Goal: Task Accomplishment & Management: Manage account settings

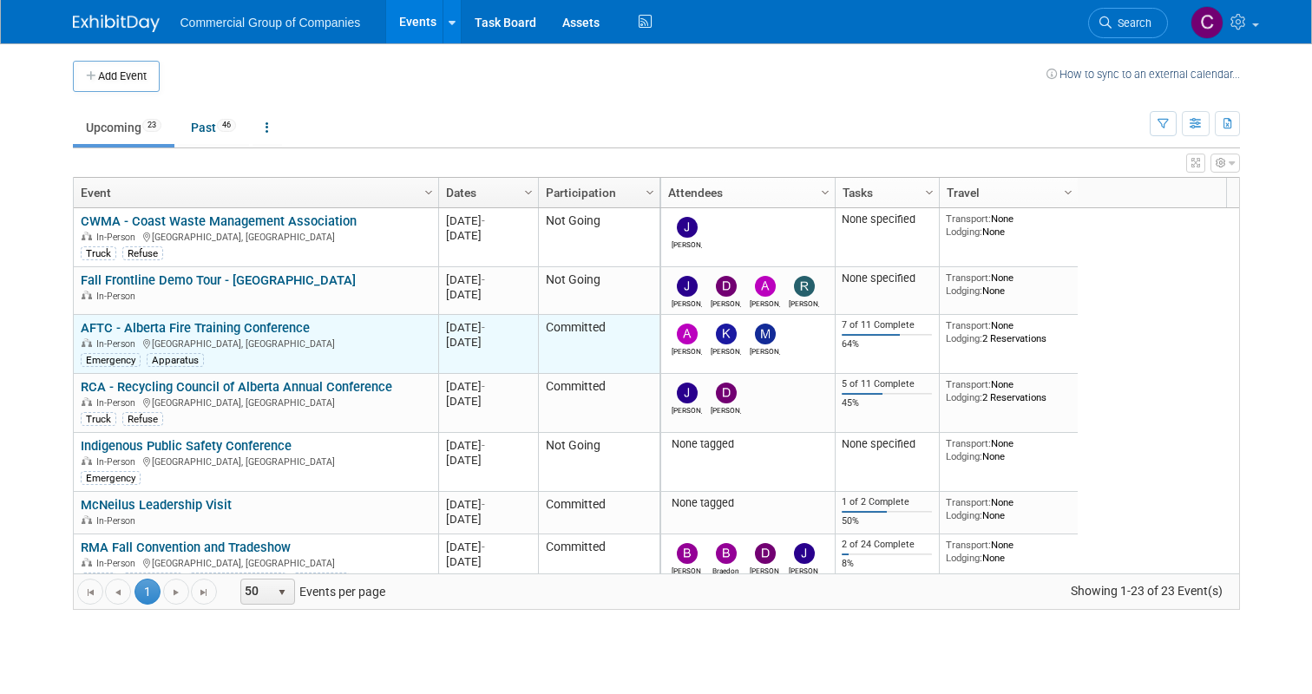
click at [194, 321] on link "AFTC - Alberta Fire Training Conference" at bounding box center [195, 328] width 229 height 16
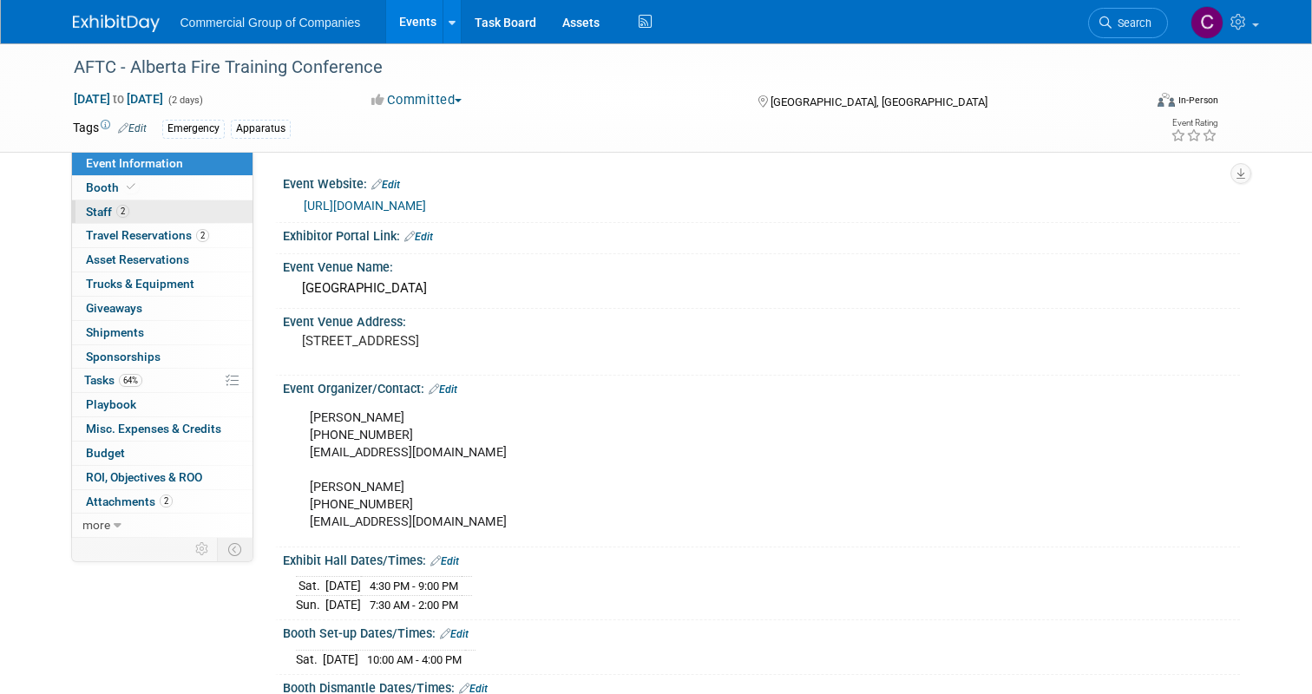
click at [178, 218] on link "2 Staff 2" at bounding box center [162, 211] width 180 height 23
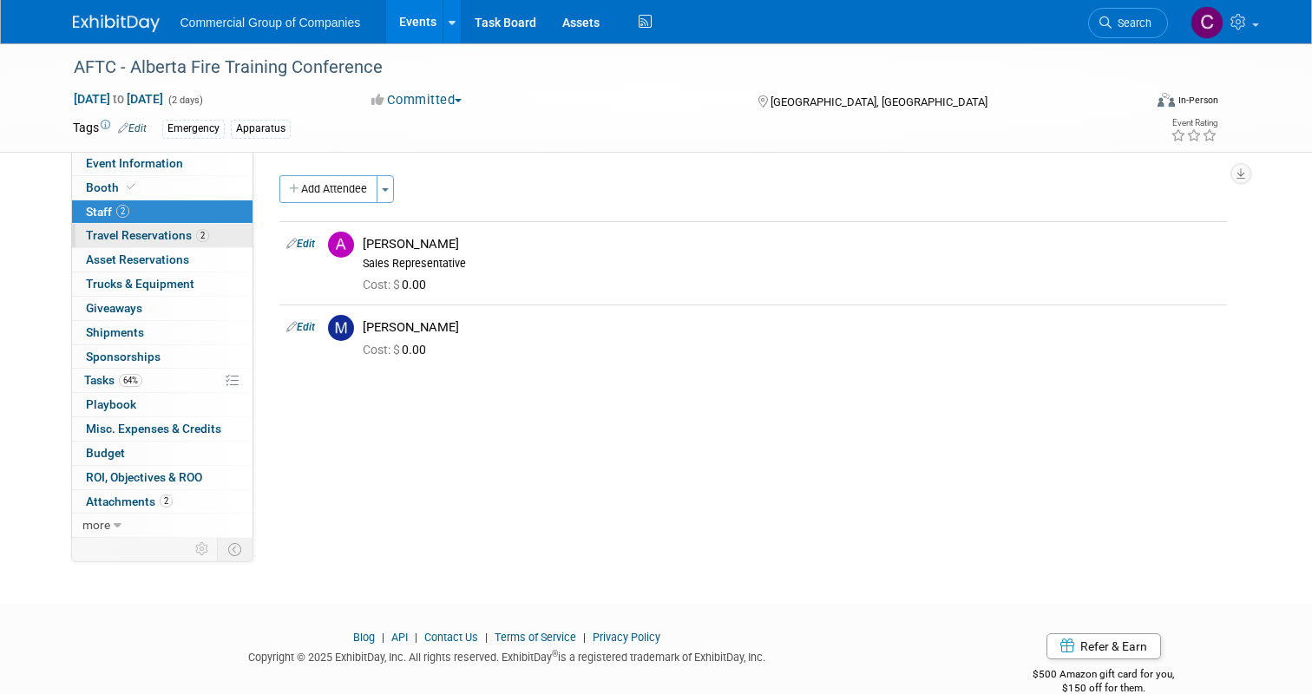
click at [177, 225] on link "2 Travel Reservations 2" at bounding box center [162, 235] width 180 height 23
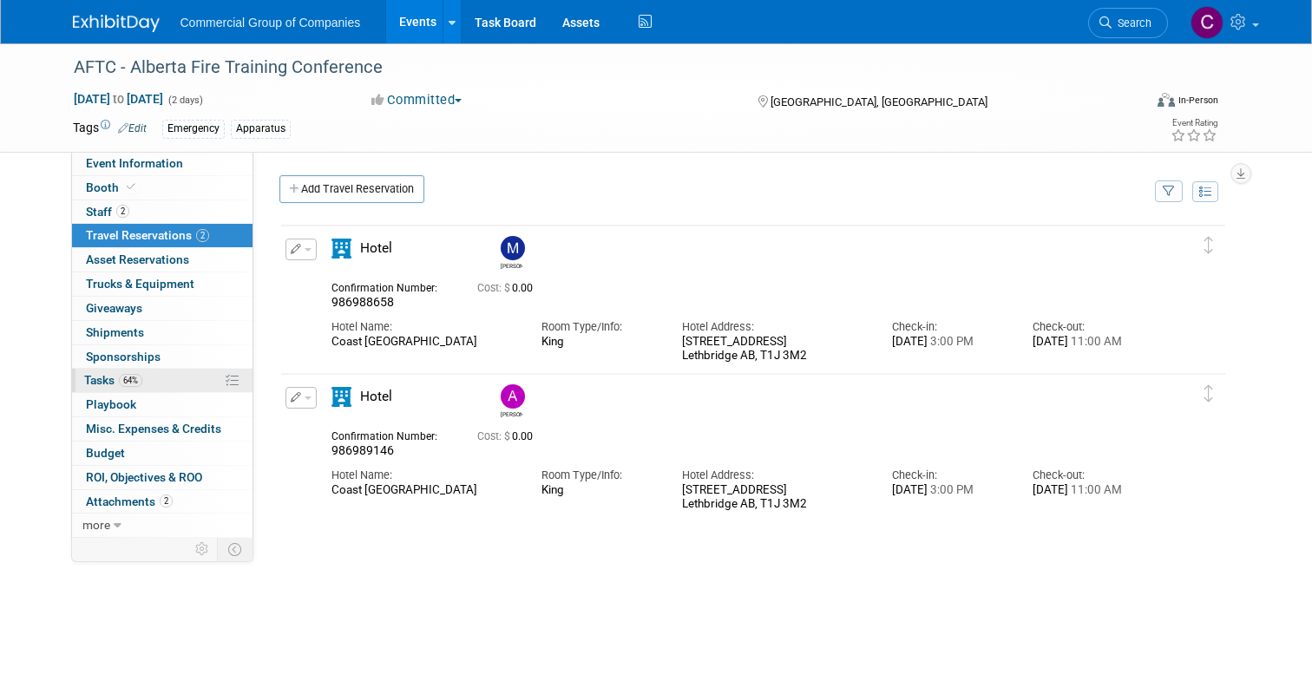
click at [172, 379] on link "64% Tasks 64%" at bounding box center [162, 380] width 180 height 23
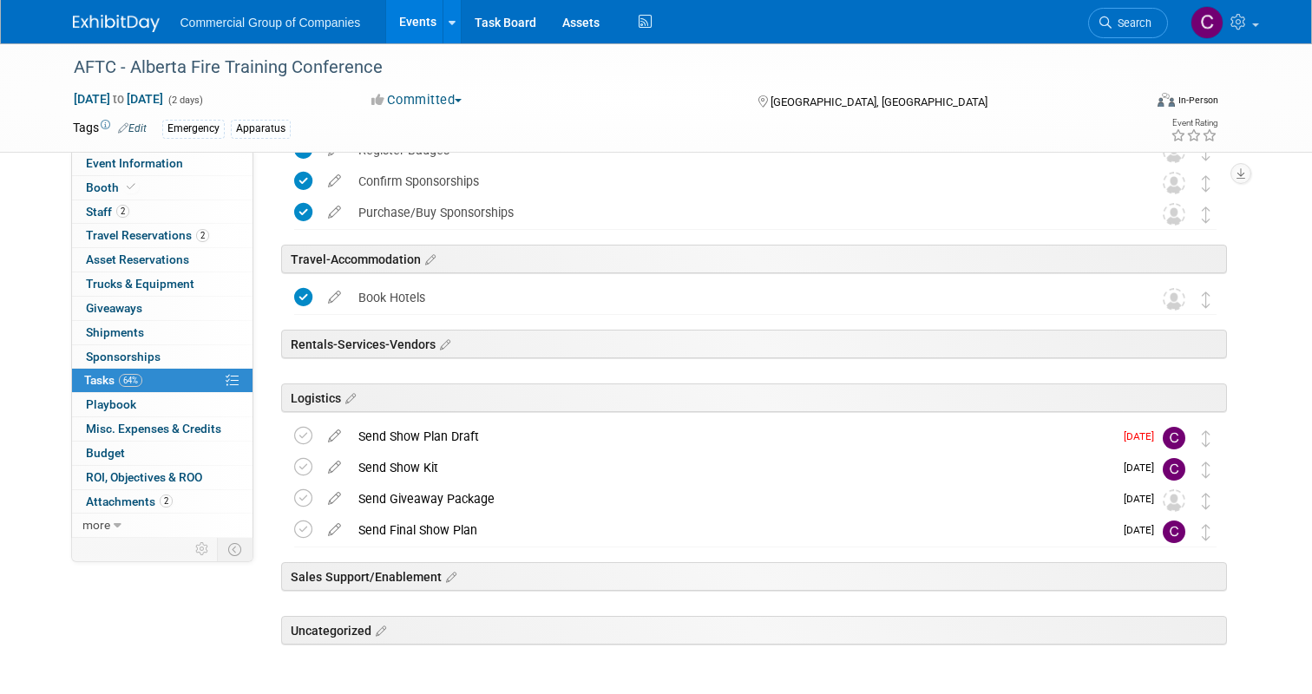
scroll to position [341, 0]
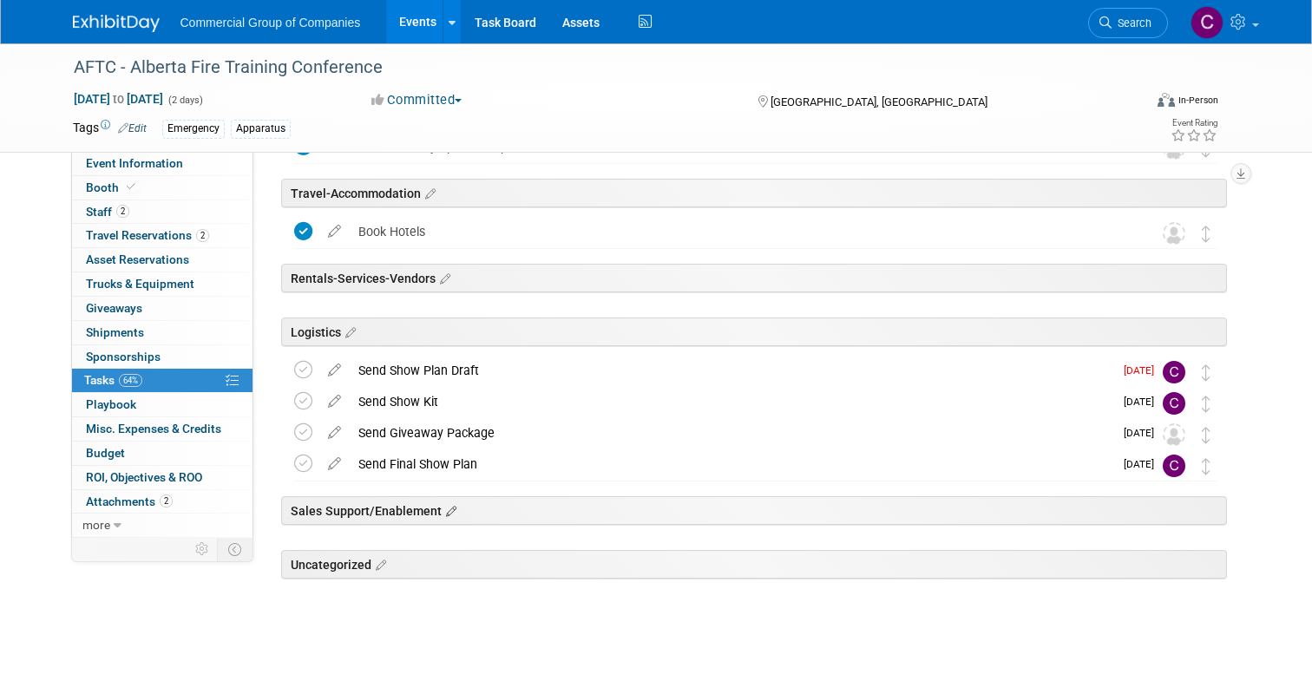
click at [442, 514] on icon at bounding box center [449, 512] width 15 height 16
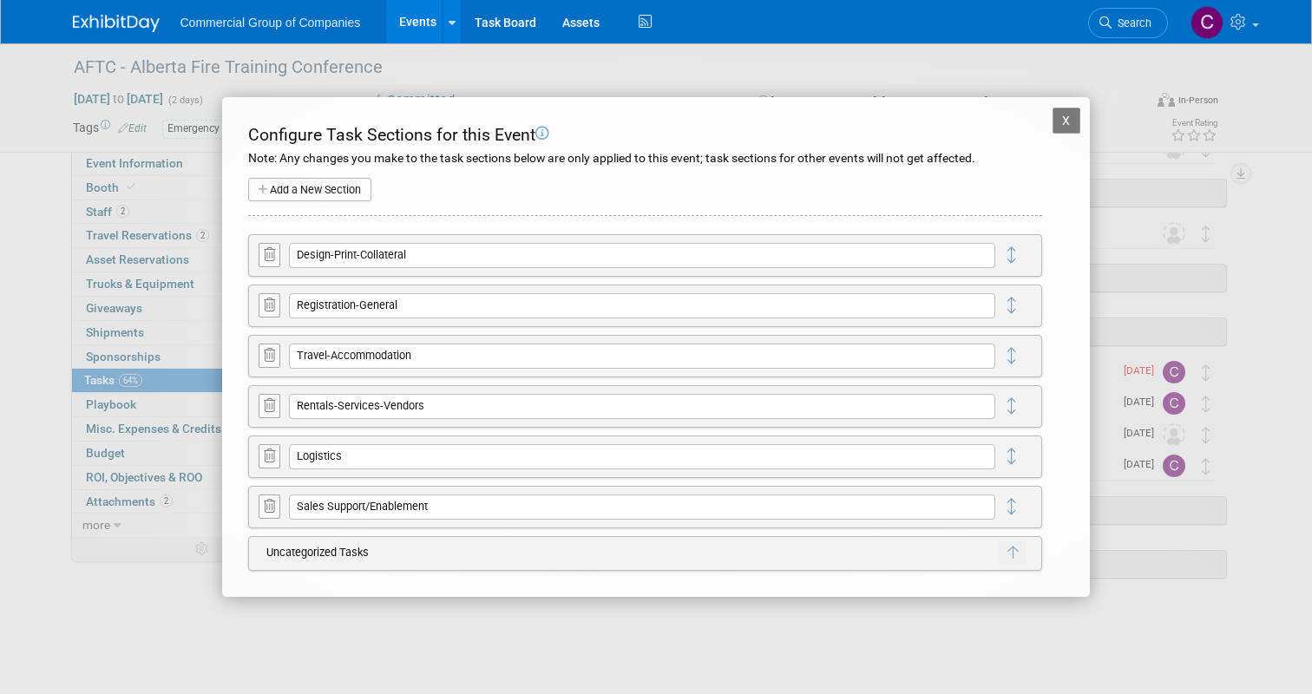
click at [1074, 122] on button "X" at bounding box center [1066, 121] width 28 height 26
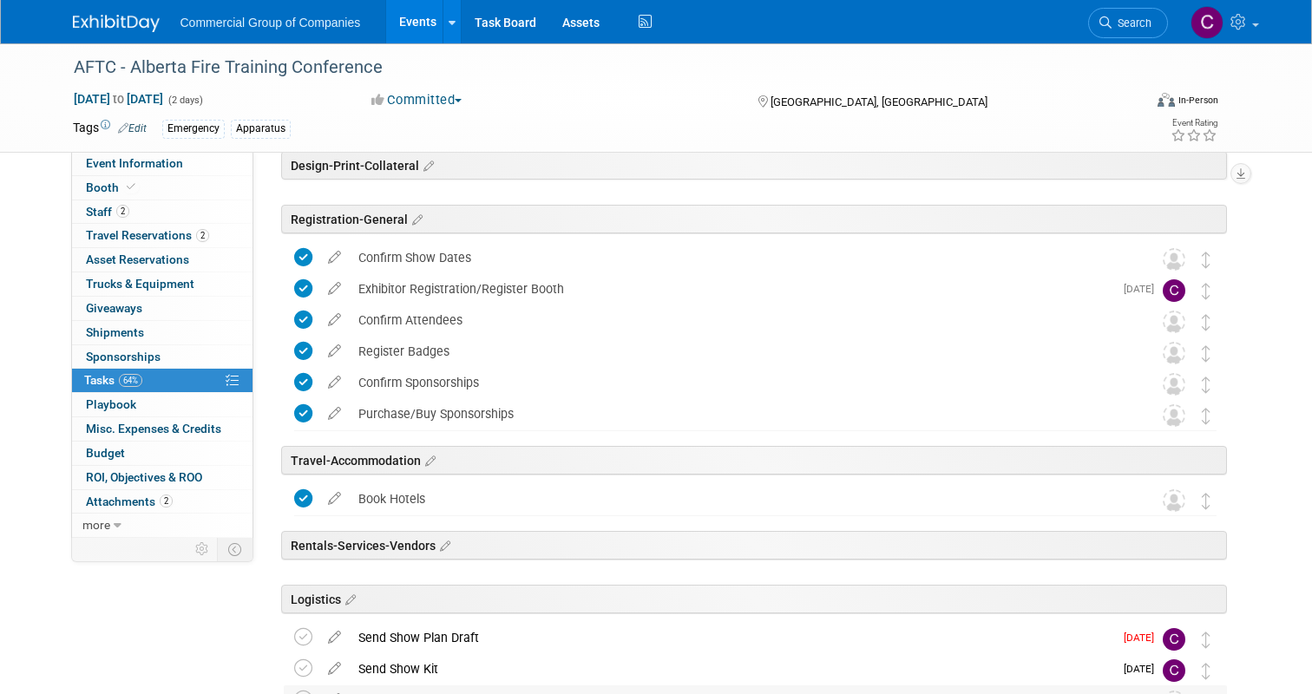
scroll to position [0, 0]
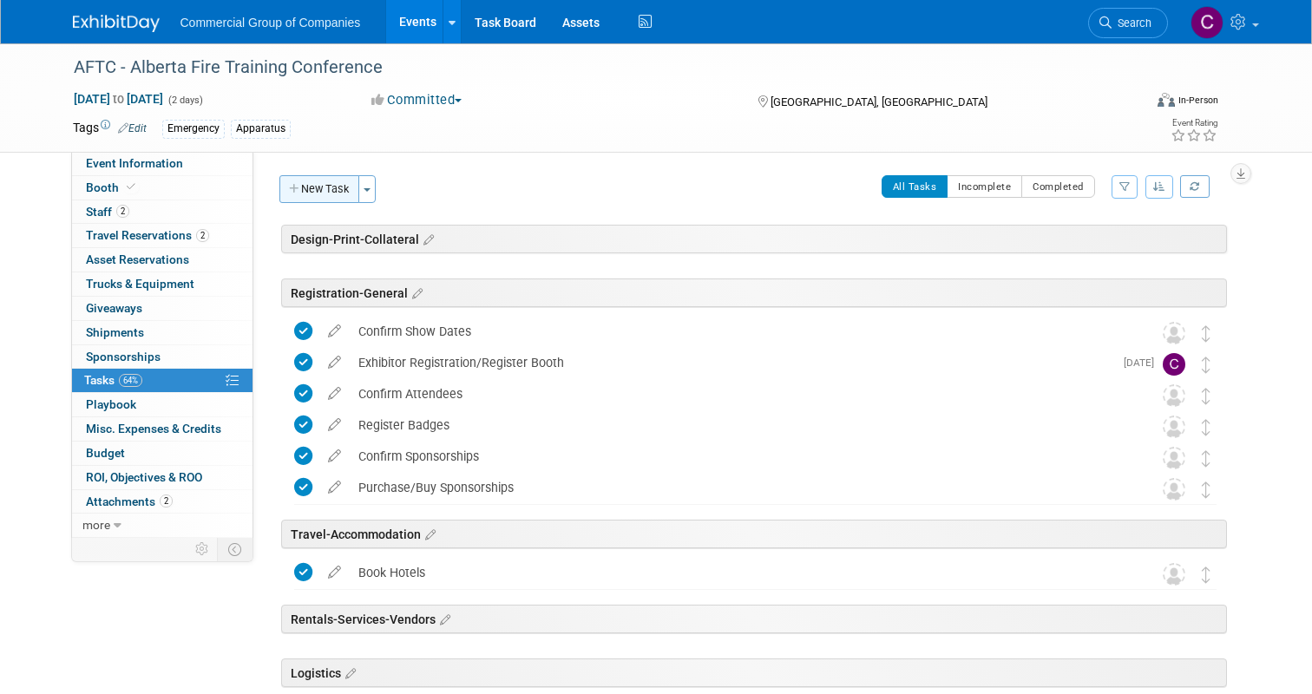
click at [353, 200] on button "New Task" at bounding box center [319, 189] width 80 height 28
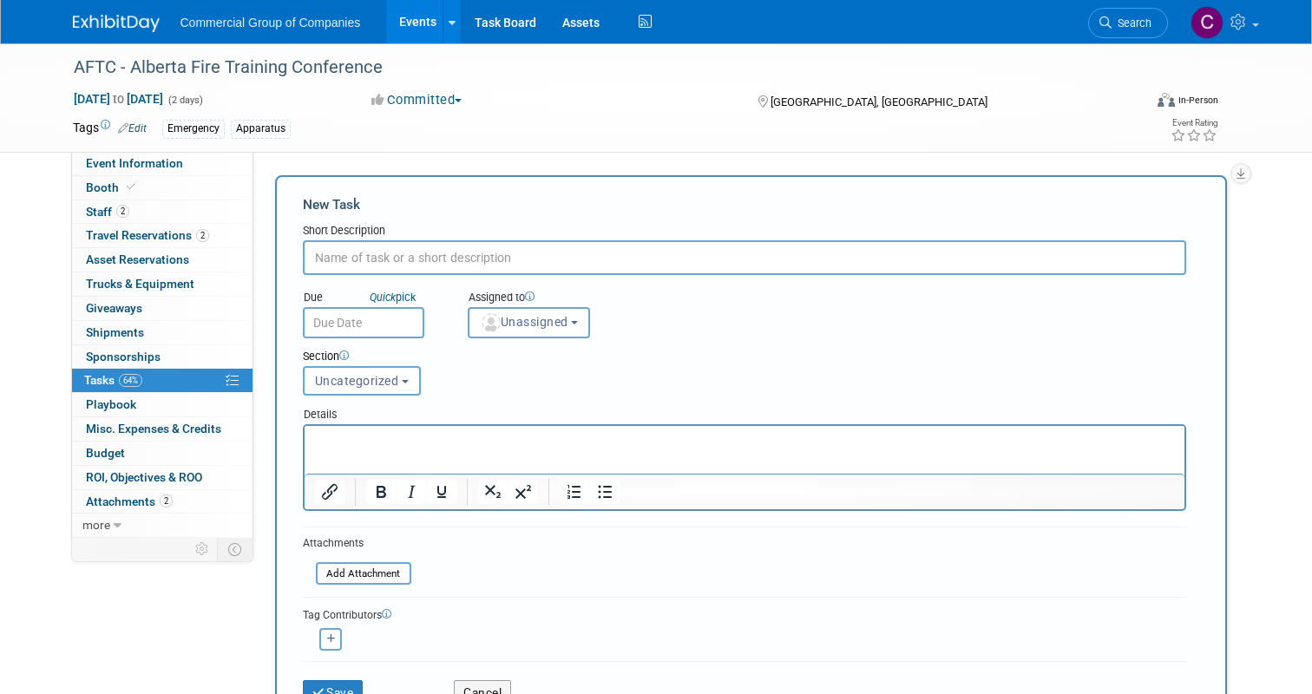
click at [371, 267] on input "text" at bounding box center [744, 257] width 883 height 35
type input "Prepare slide deck for vendor spotlight"
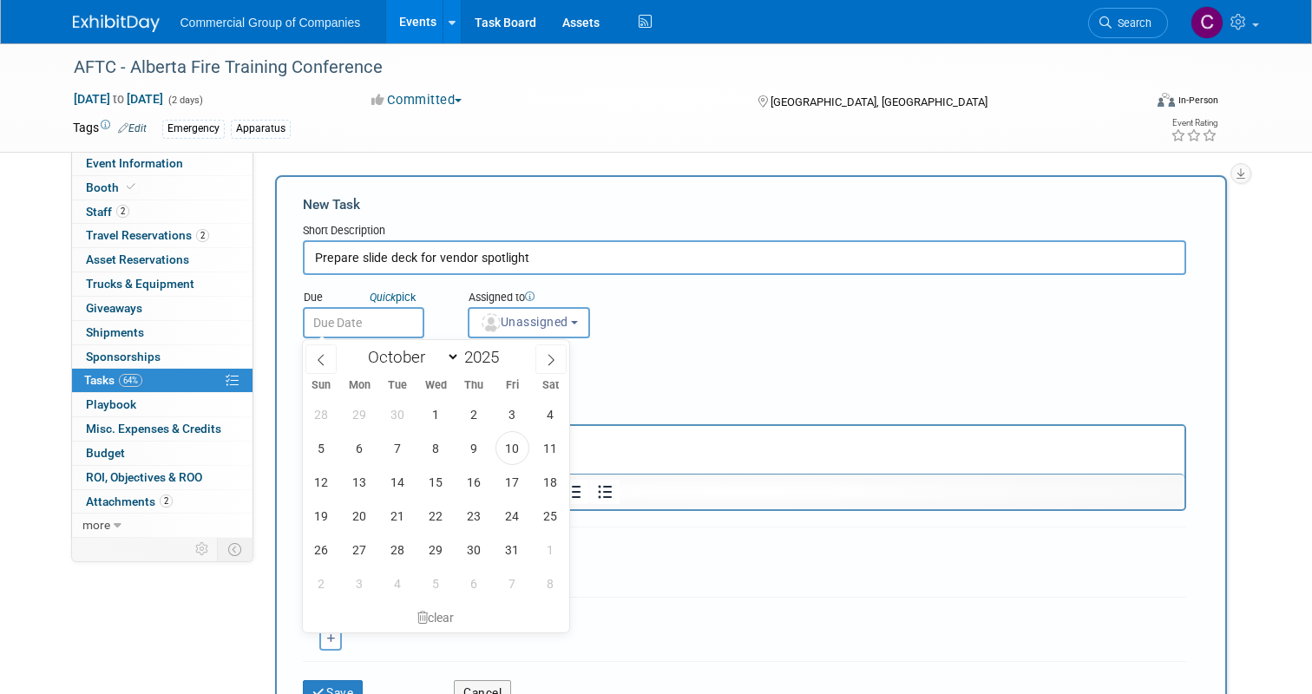
click at [408, 315] on input "text" at bounding box center [363, 322] width 121 height 31
click at [520, 480] on span "17" at bounding box center [512, 482] width 34 height 34
type input "[DATE]"
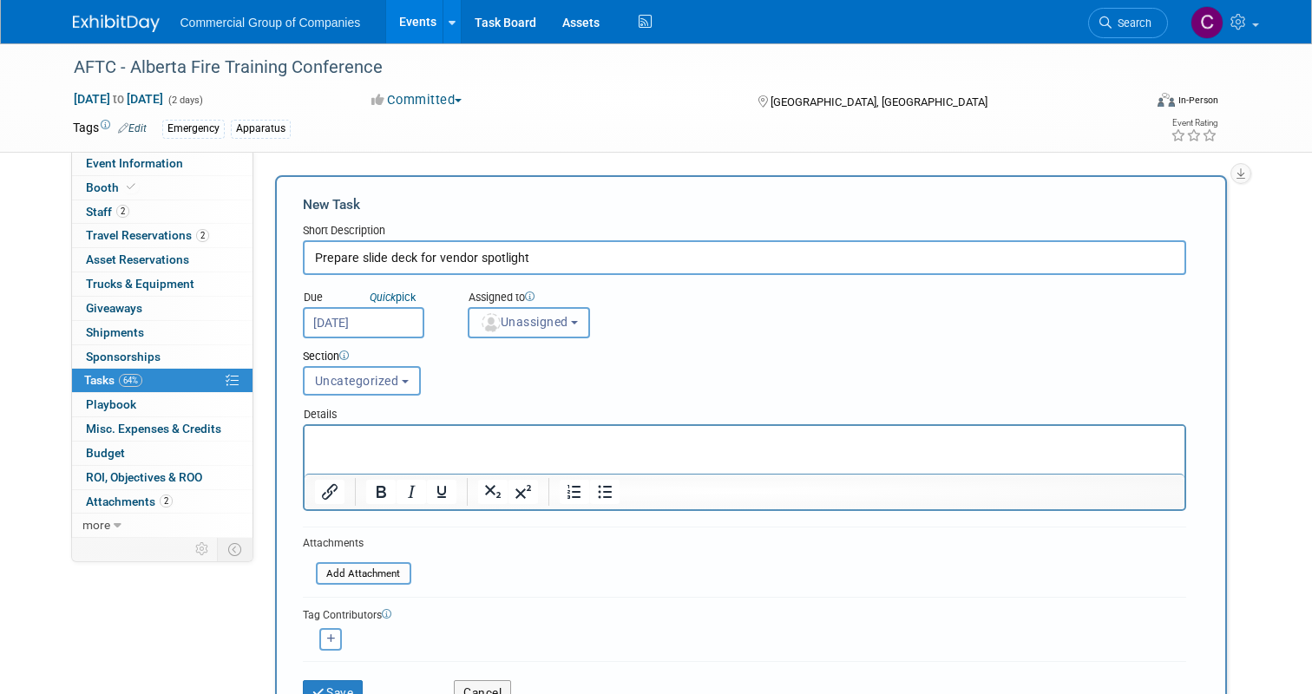
click at [524, 315] on span "Unassigned" at bounding box center [524, 322] width 88 height 14
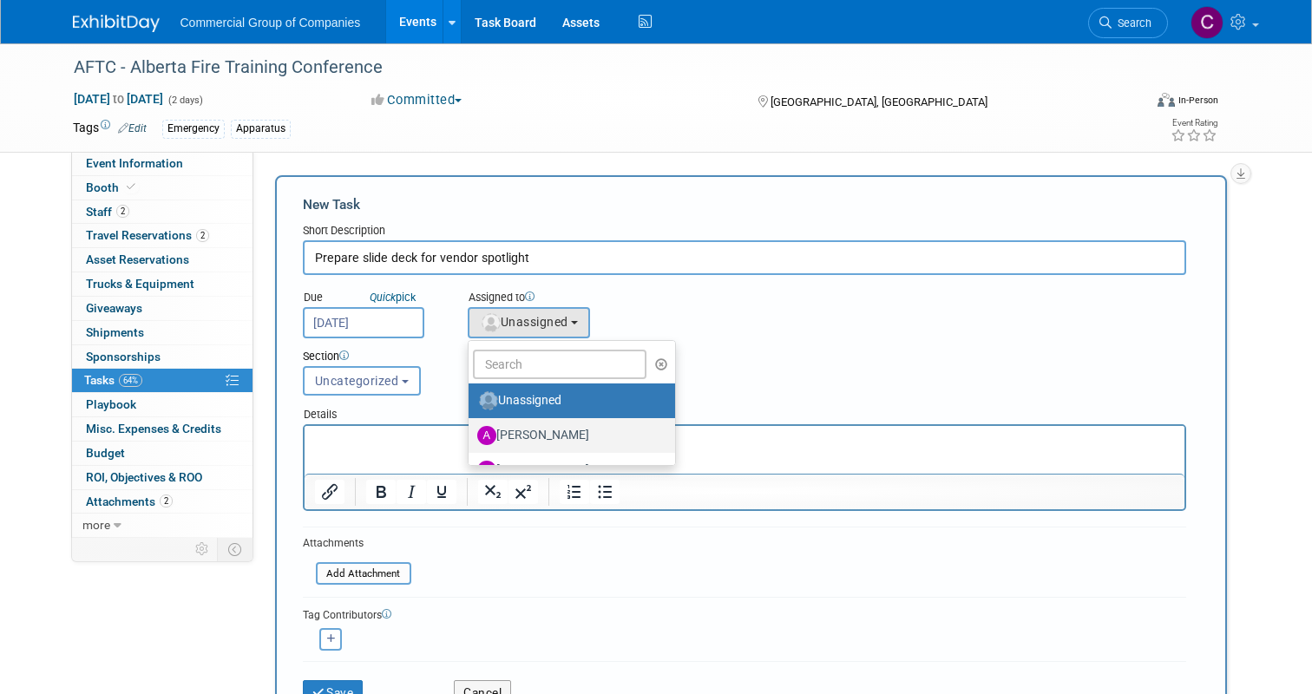
click at [529, 418] on link "[PERSON_NAME]" at bounding box center [571, 435] width 207 height 35
click at [520, 423] on label "[PERSON_NAME]" at bounding box center [567, 436] width 181 height 28
click at [471, 428] on input "[PERSON_NAME]" at bounding box center [465, 433] width 11 height 11
select select "4caec563-e911-4170-a916-ed7e2a414c04"
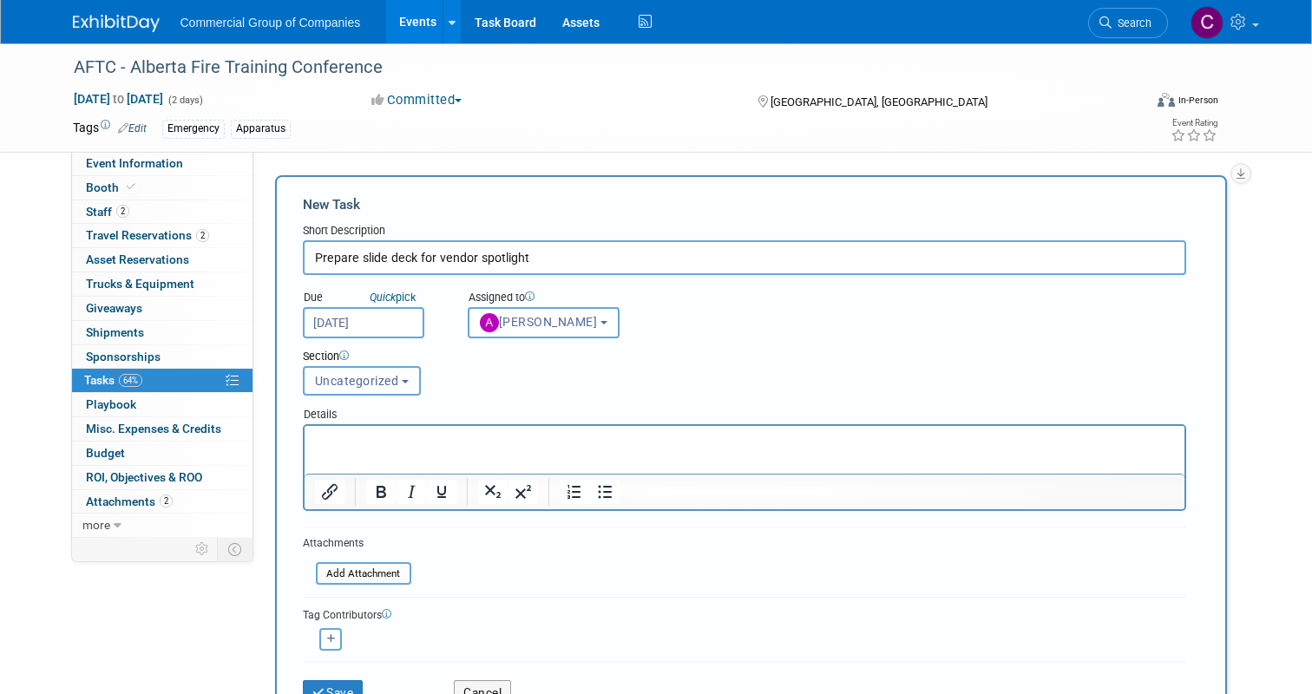
click at [398, 393] on button "Uncategorized" at bounding box center [362, 380] width 118 height 29
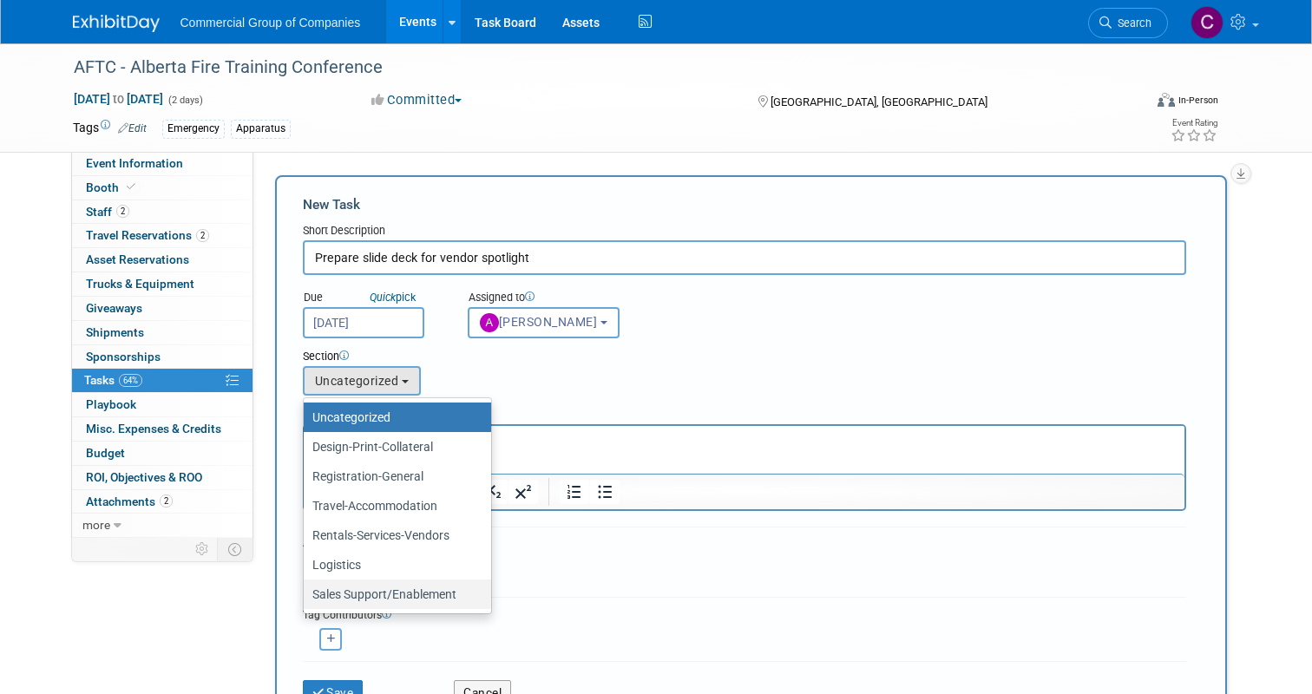
click at [337, 591] on label "Sales Support/Enablement" at bounding box center [392, 594] width 161 height 23
click at [306, 591] on input "Sales Support/Enablement" at bounding box center [300, 594] width 11 height 11
select select "11261029"
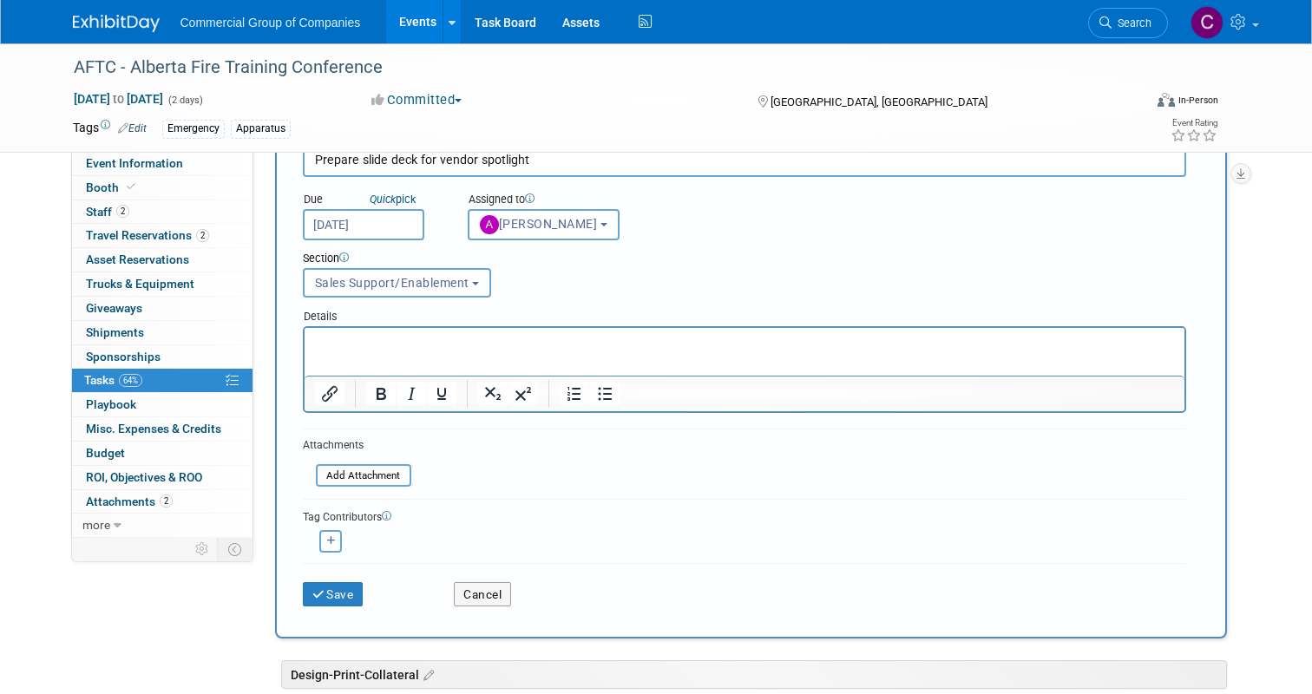
scroll to position [99, 0]
click at [431, 334] on p "Rich Text Area. Press ALT-0 for help." at bounding box center [744, 342] width 860 height 17
click at [347, 597] on button "Save" at bounding box center [333, 593] width 61 height 24
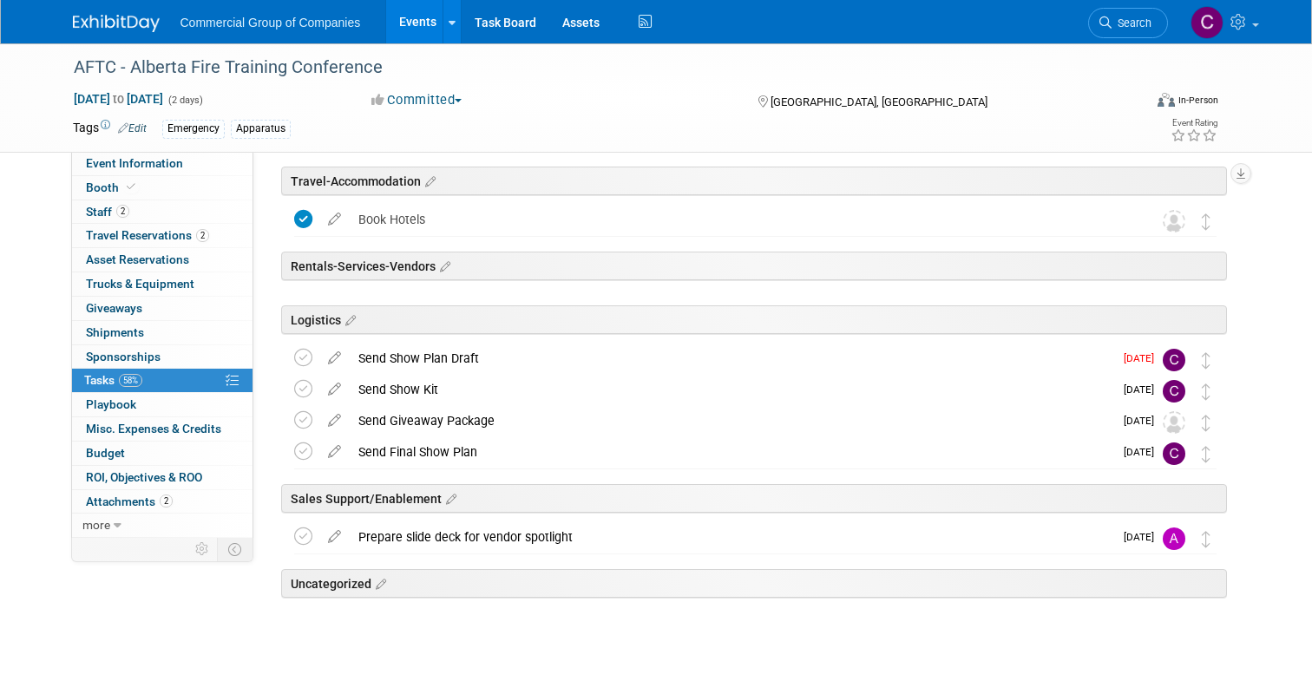
scroll to position [372, 0]
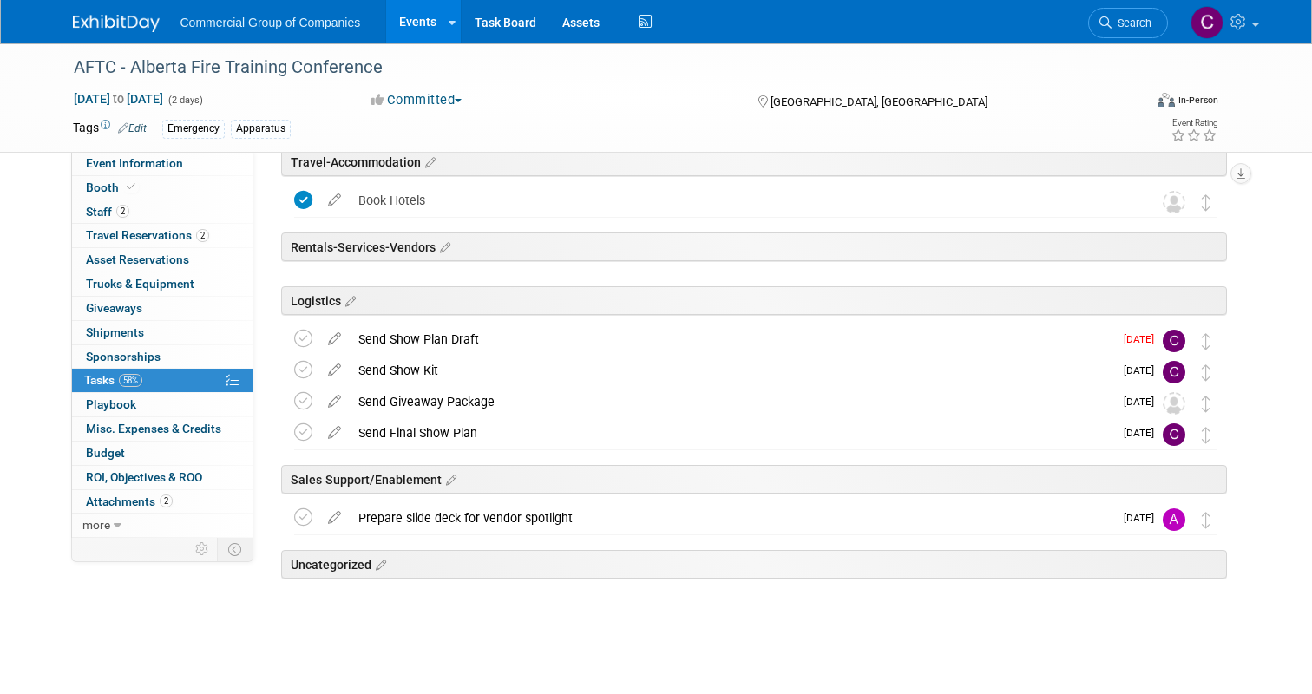
click at [540, 516] on div "Prepare slide deck for vendor spotlight" at bounding box center [731, 517] width 763 height 29
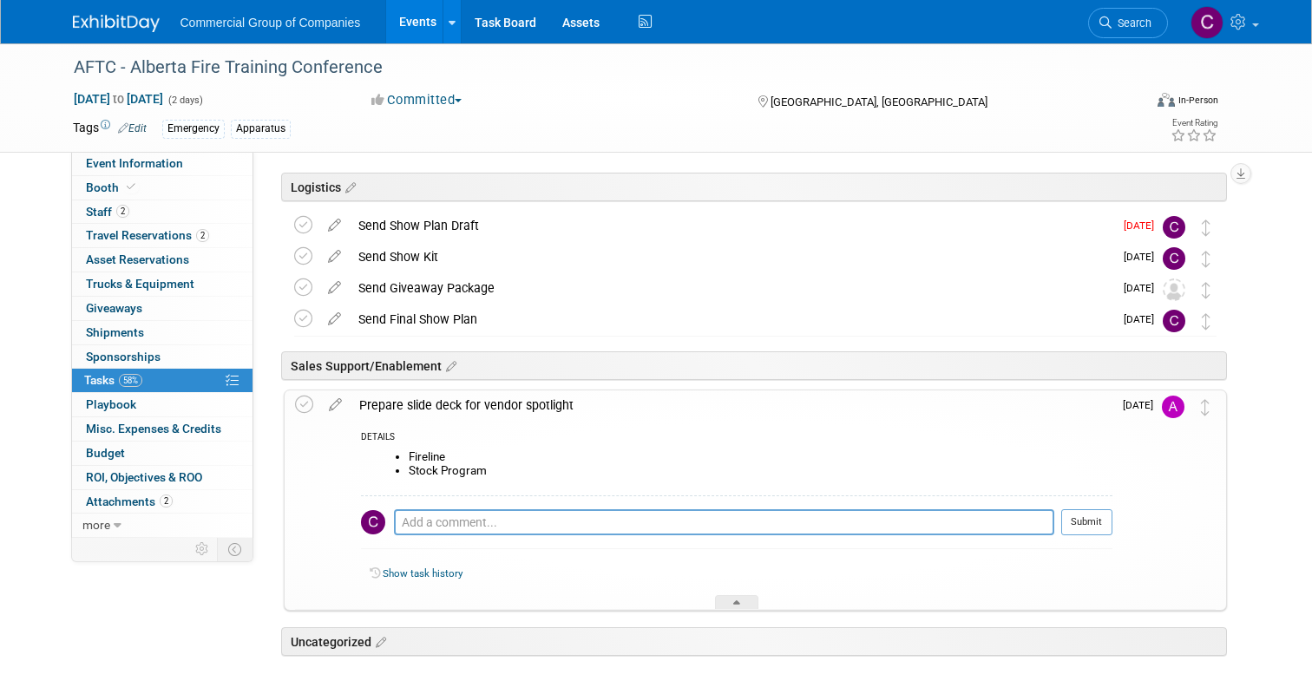
scroll to position [494, 0]
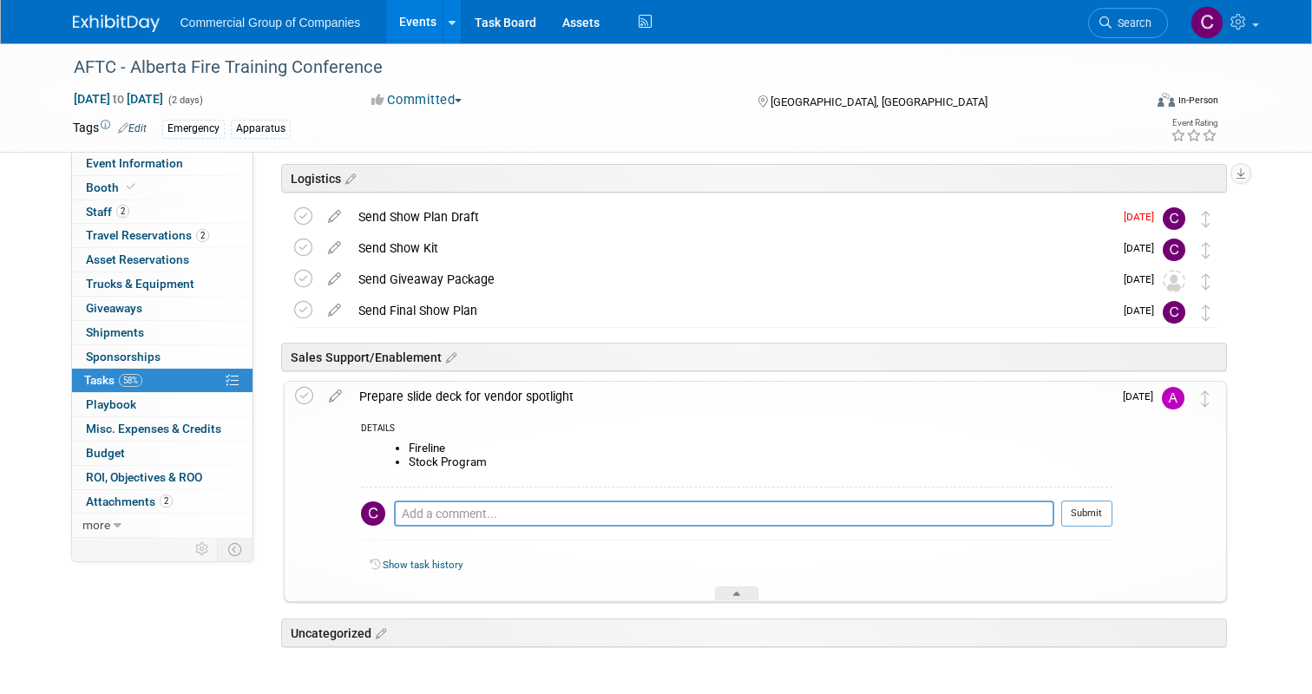
click at [162, 591] on div "Event Information Event Info Booth Booth 2 Staff 2 Staff 2 Travel Reservations …" at bounding box center [656, 138] width 1193 height 1179
click at [468, 265] on div "Send Giveaway Package" at bounding box center [731, 279] width 763 height 29
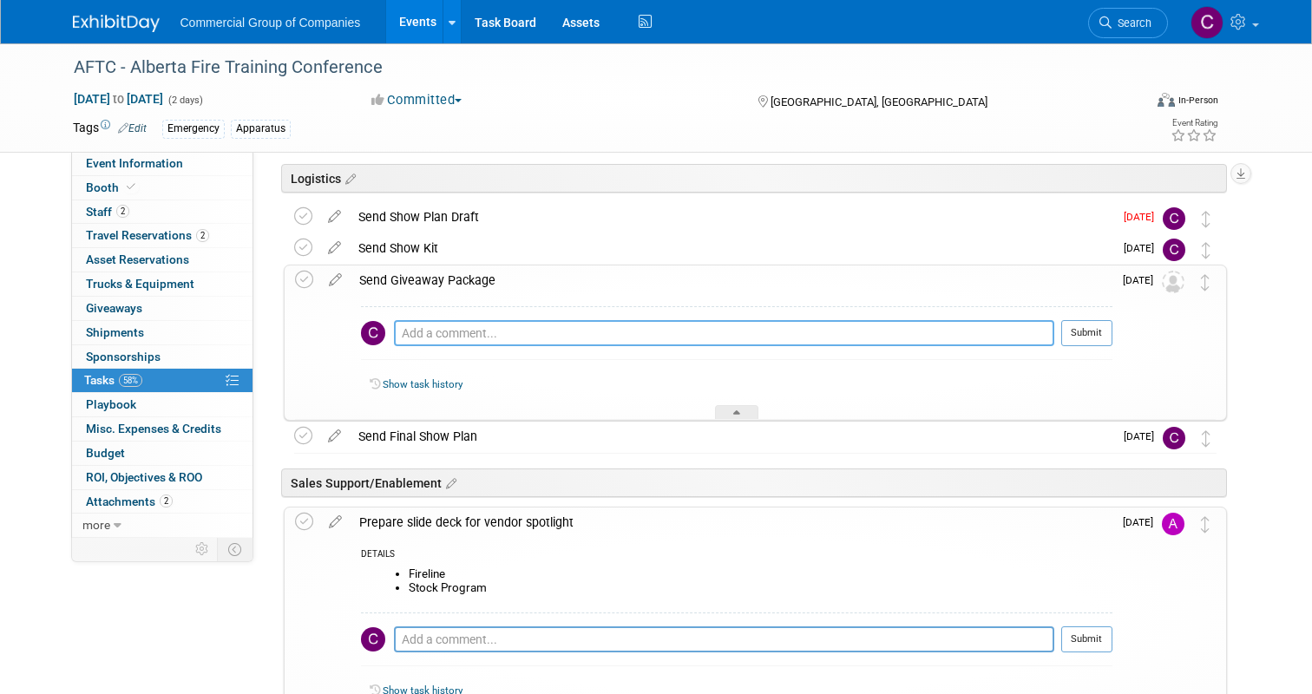
click at [474, 326] on textarea at bounding box center [724, 333] width 660 height 26
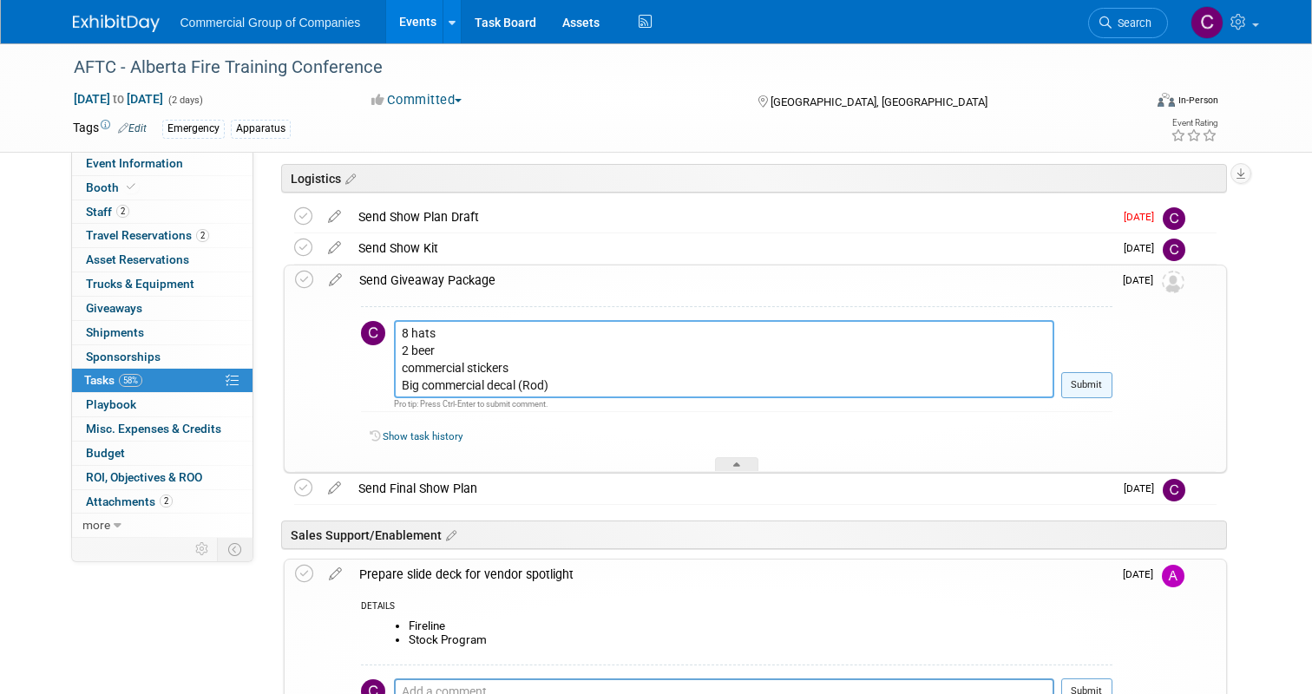
type textarea "8 hats 2 beer commercial stickers Big commercial decal (Rod)"
click at [1072, 386] on button "Submit" at bounding box center [1086, 385] width 51 height 26
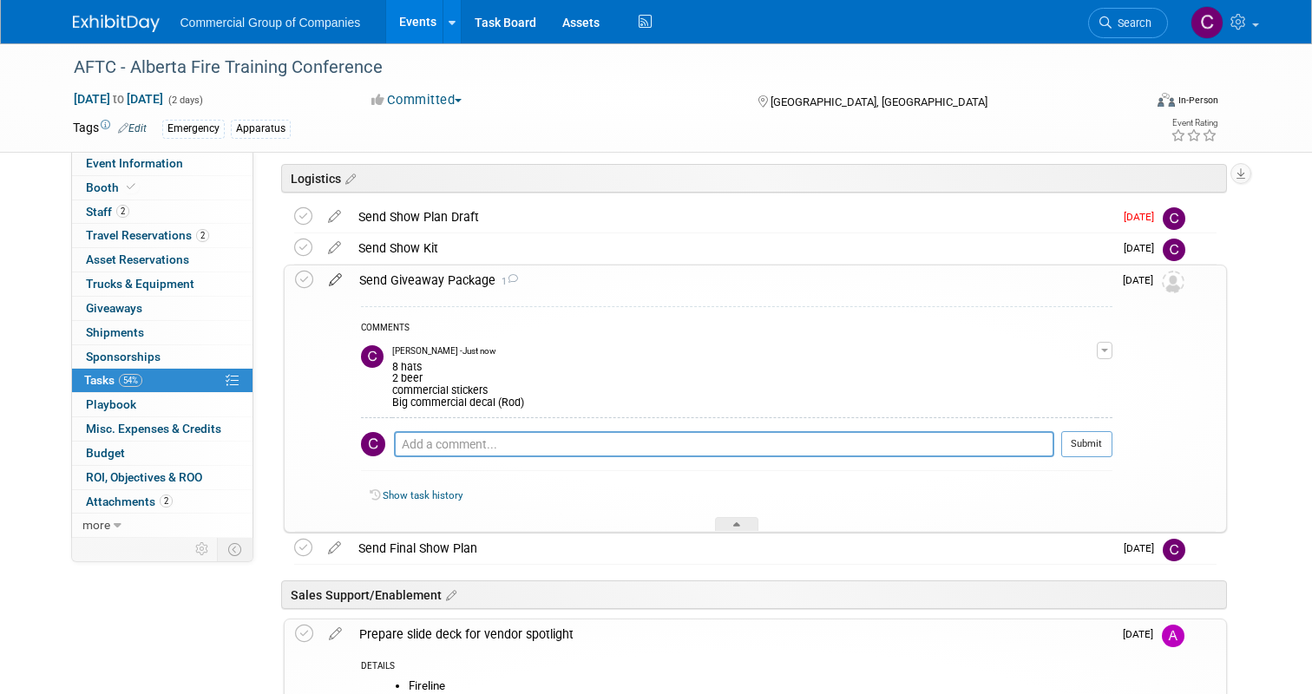
click at [330, 274] on icon at bounding box center [335, 276] width 30 height 22
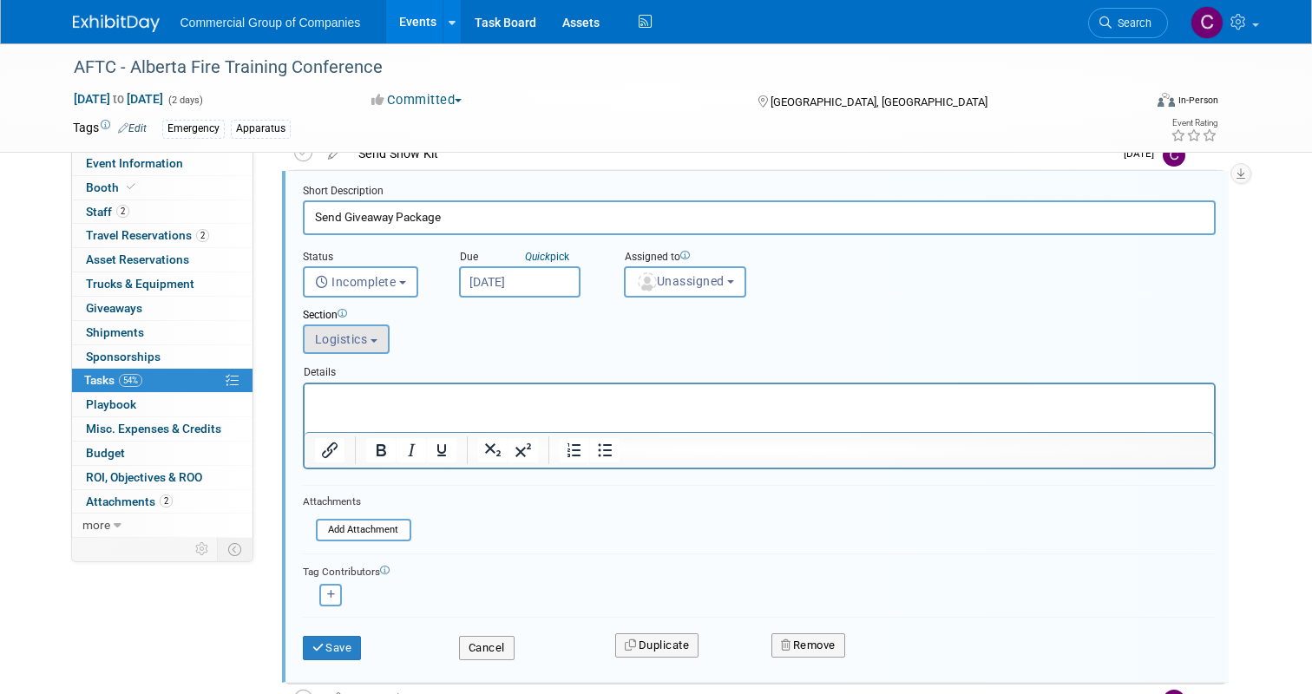
scroll to position [583, 0]
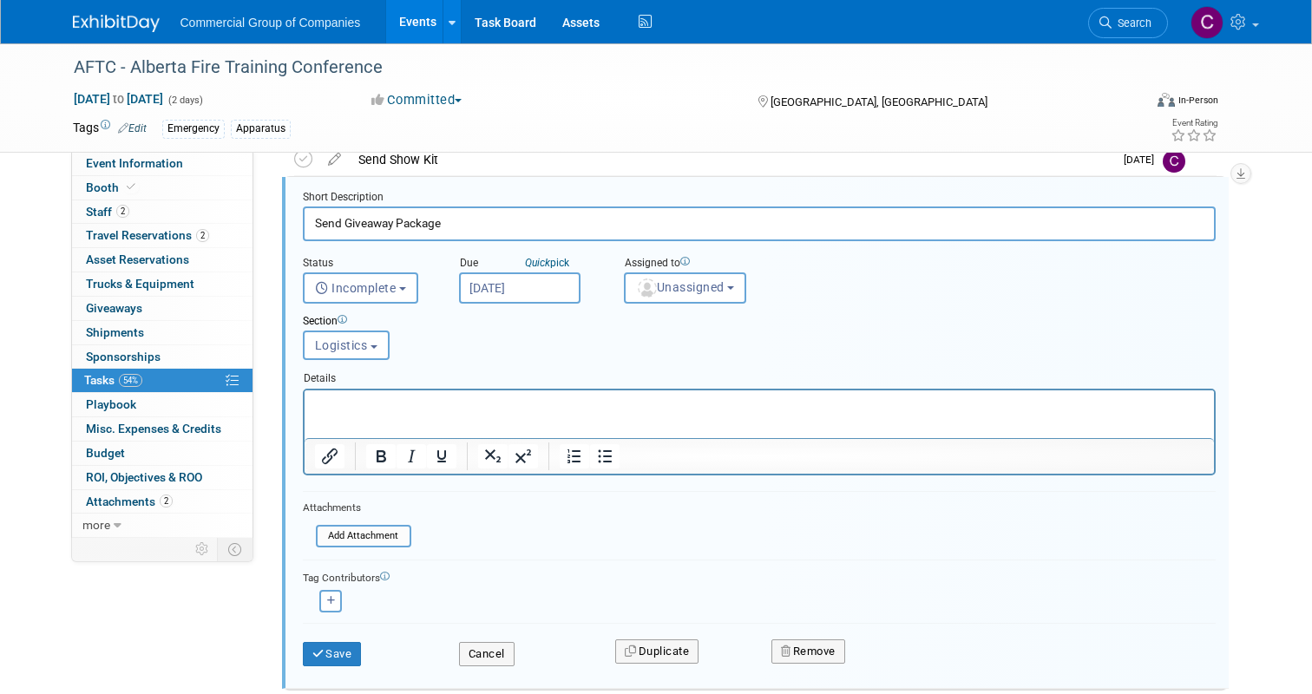
click at [729, 268] on div "Assigned to" at bounding box center [728, 264] width 209 height 16
click at [726, 269] on div "Assigned to" at bounding box center [728, 264] width 209 height 16
click at [703, 284] on span "Unassigned" at bounding box center [680, 287] width 88 height 14
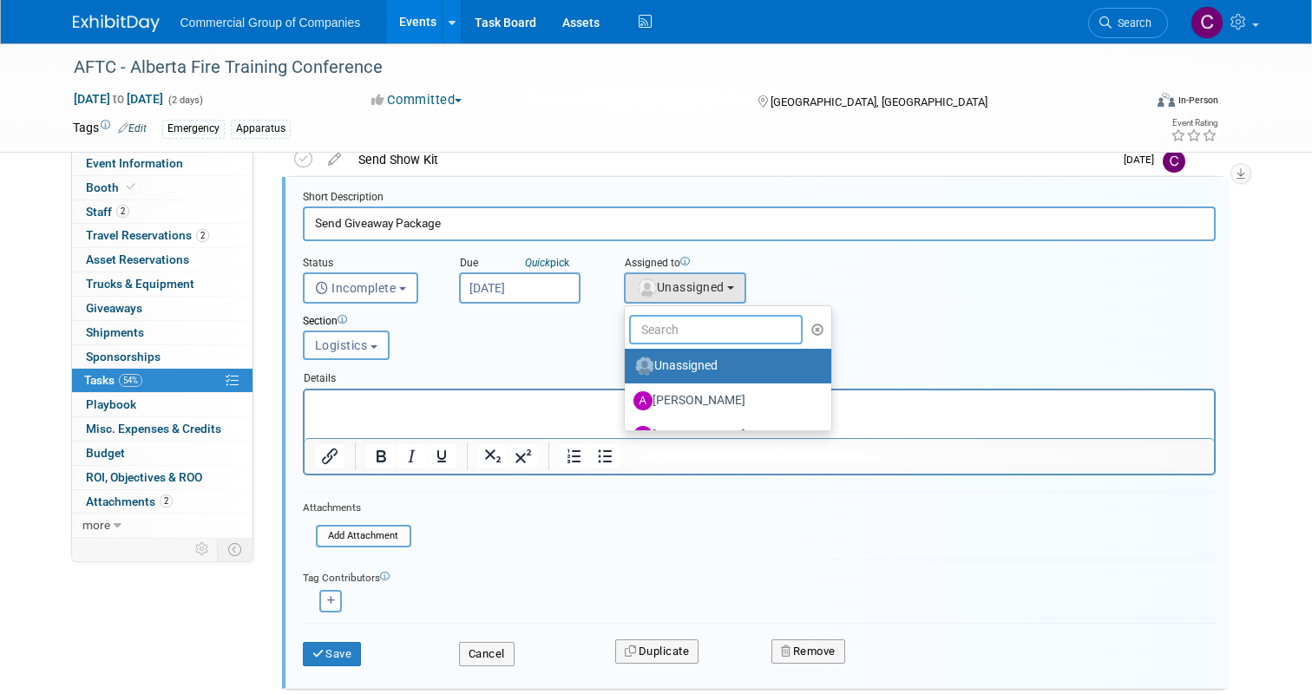
click at [680, 321] on input "text" at bounding box center [715, 329] width 173 height 29
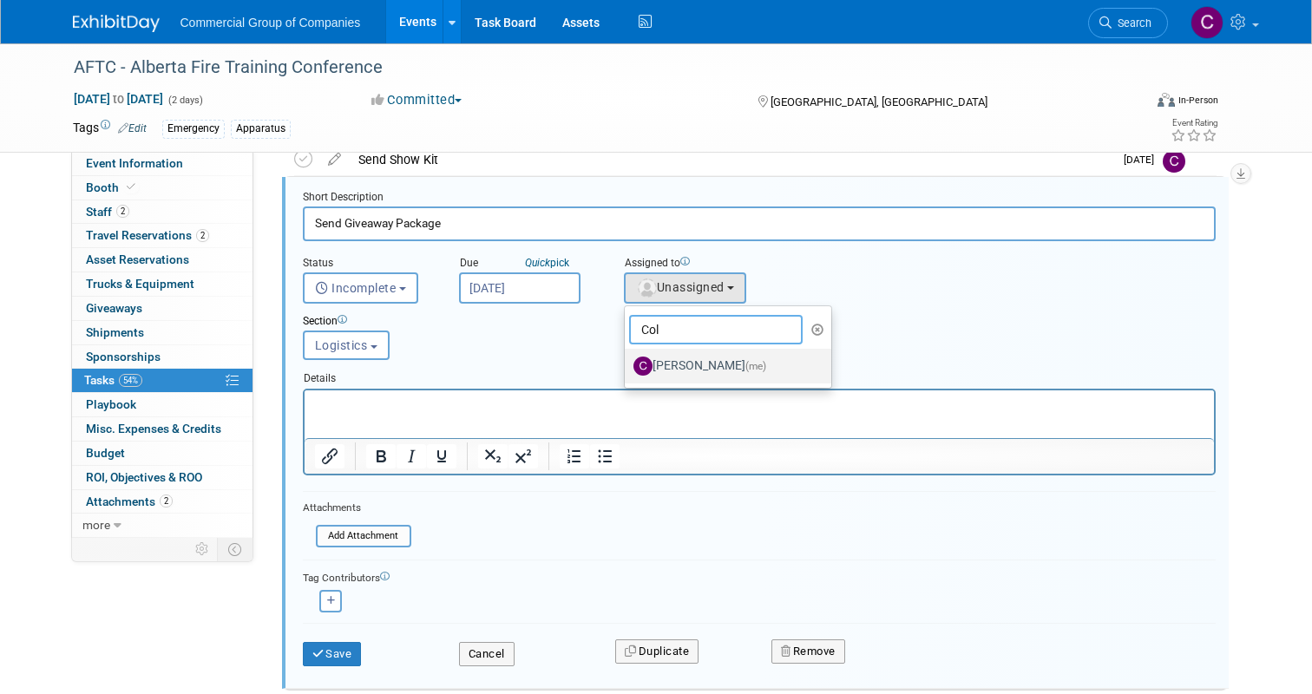
type input "Col"
click at [680, 351] on link "Cole Mattern (me)" at bounding box center [728, 366] width 207 height 35
click at [676, 365] on label "Cole Mattern (me)" at bounding box center [723, 366] width 181 height 28
click at [627, 365] on input "Cole Mattern (me)" at bounding box center [621, 363] width 11 height 11
select select "1bf77cdd-794e-41e5-92c8-c5ff4e4784cf"
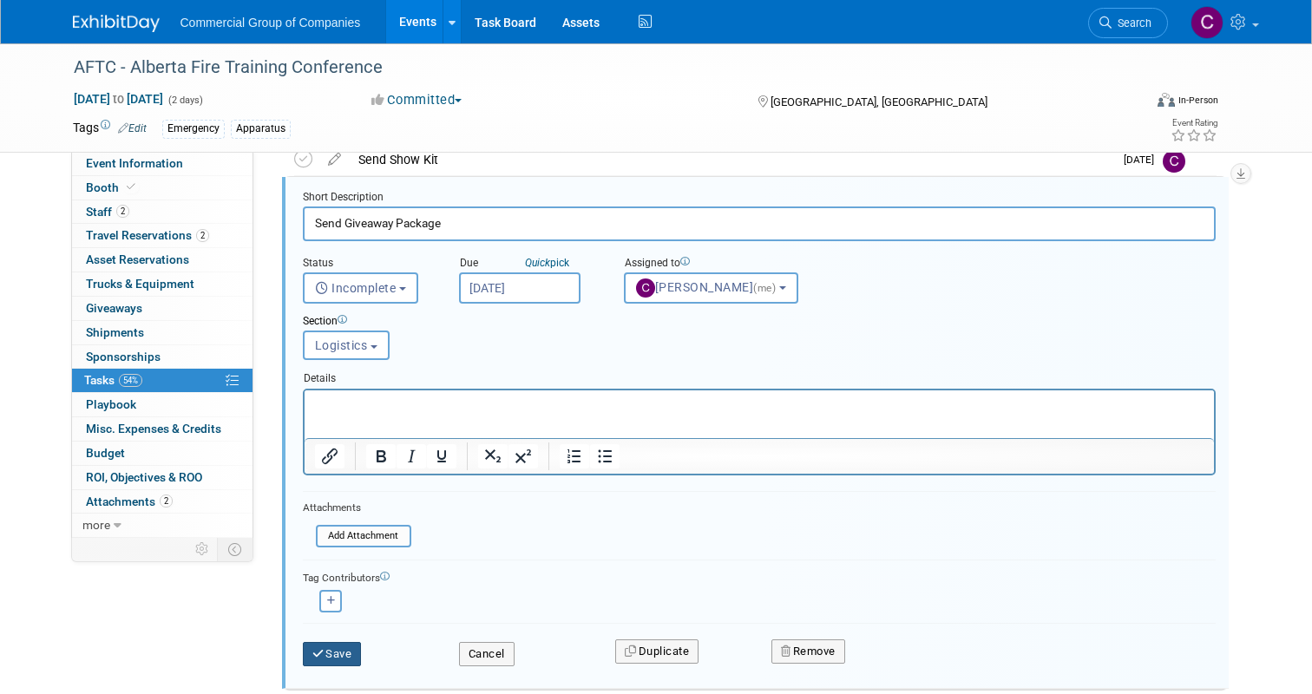
click at [340, 651] on button "Save" at bounding box center [332, 654] width 59 height 24
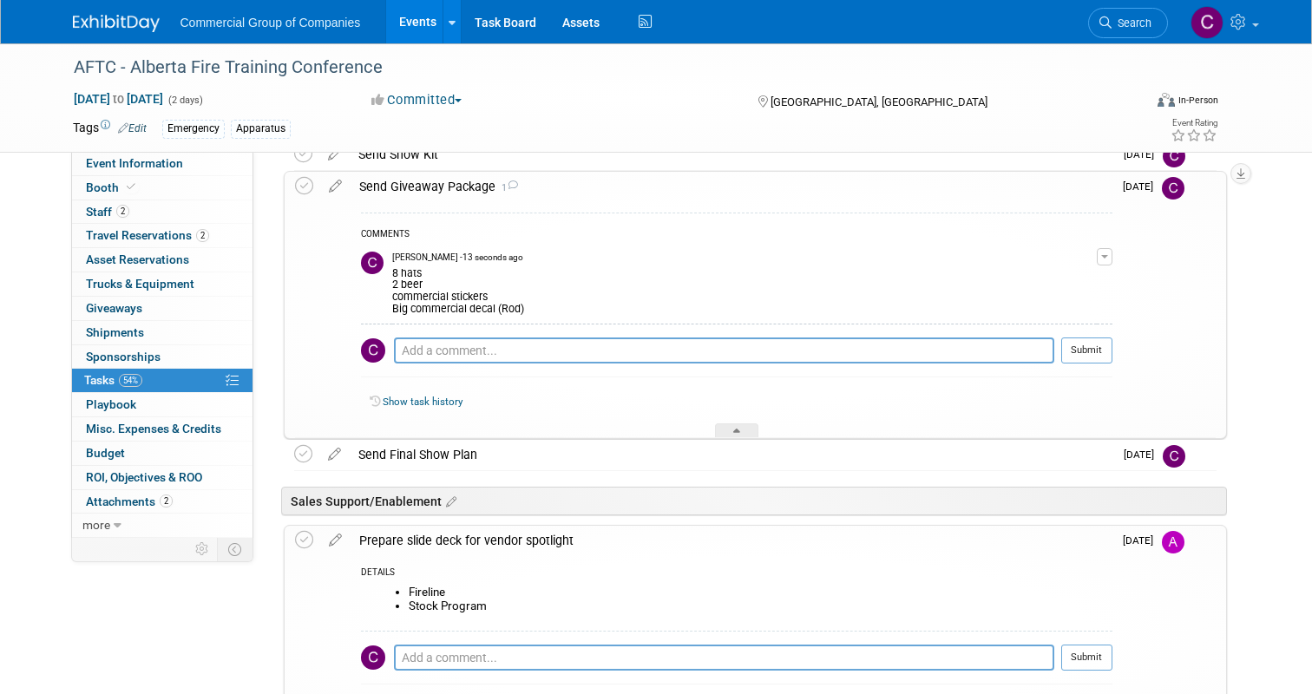
scroll to position [587, 0]
click at [257, 625] on div "Event Information Event Info Booth Booth 2 Staff 2 Staff 2 Travel Reservations …" at bounding box center [656, 164] width 1193 height 1416
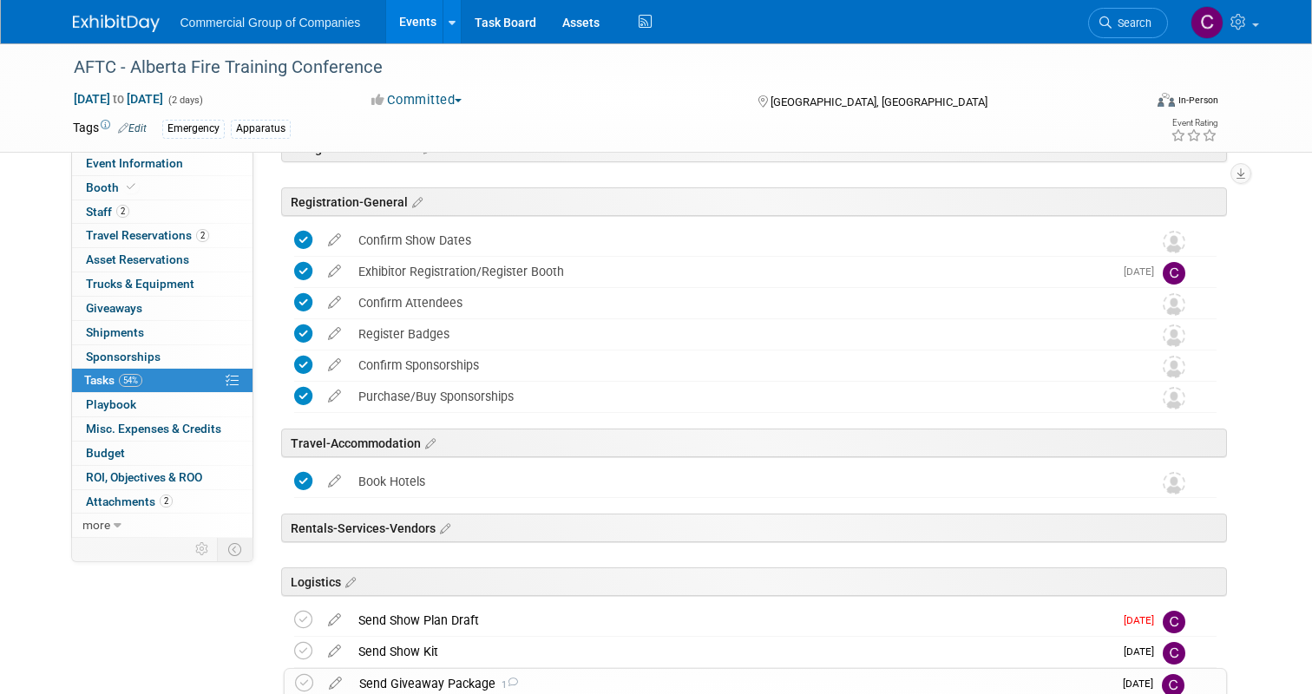
scroll to position [0, 0]
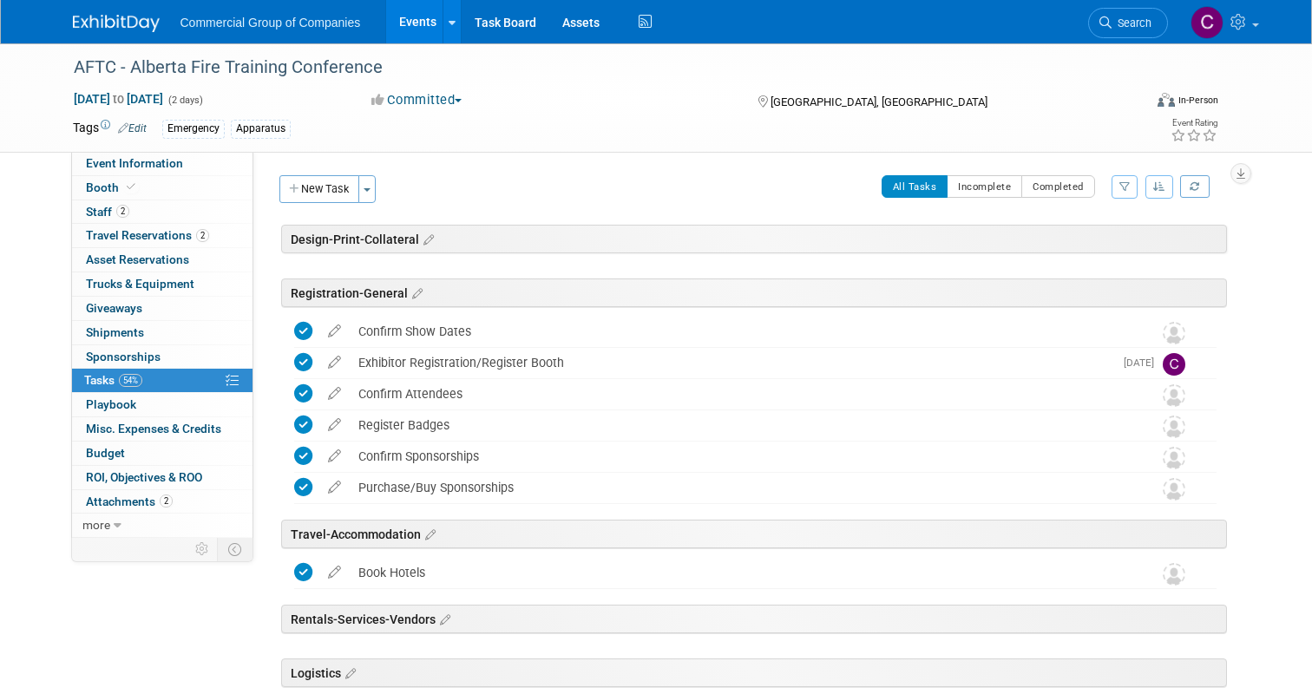
click at [136, 13] on link at bounding box center [127, 15] width 108 height 14
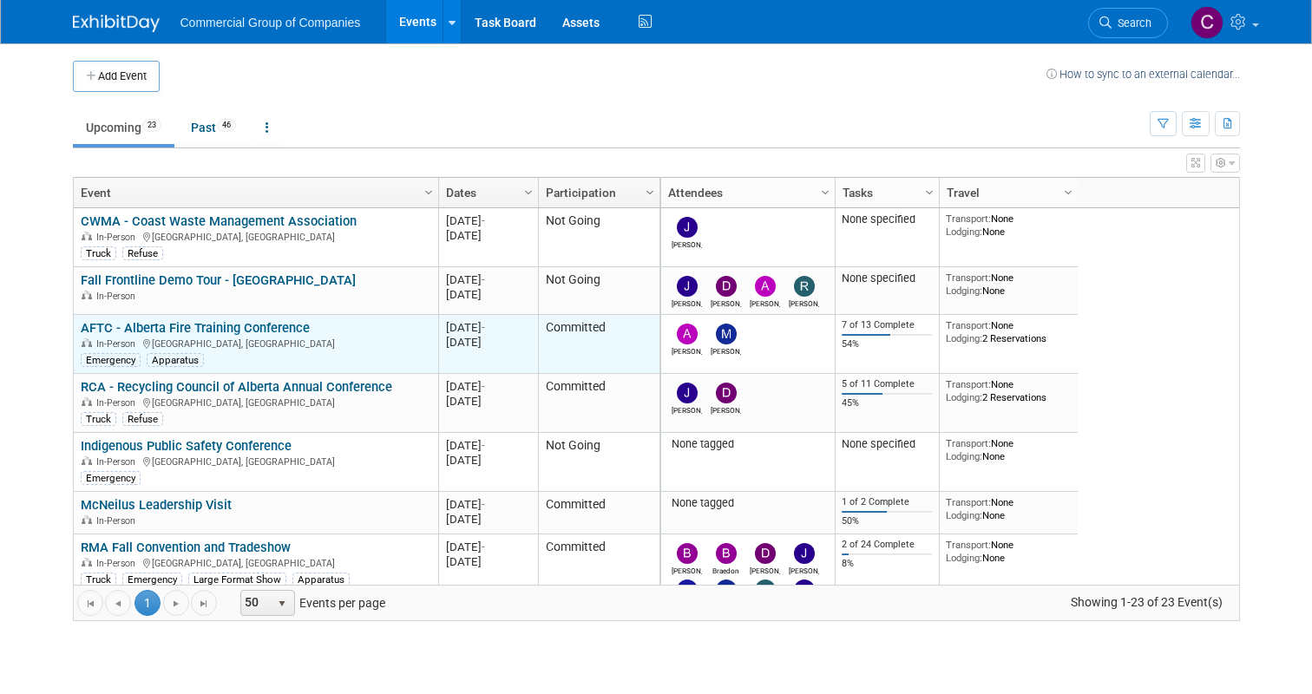
click at [212, 331] on link "AFTC - Alberta Fire Training Conference" at bounding box center [195, 328] width 229 height 16
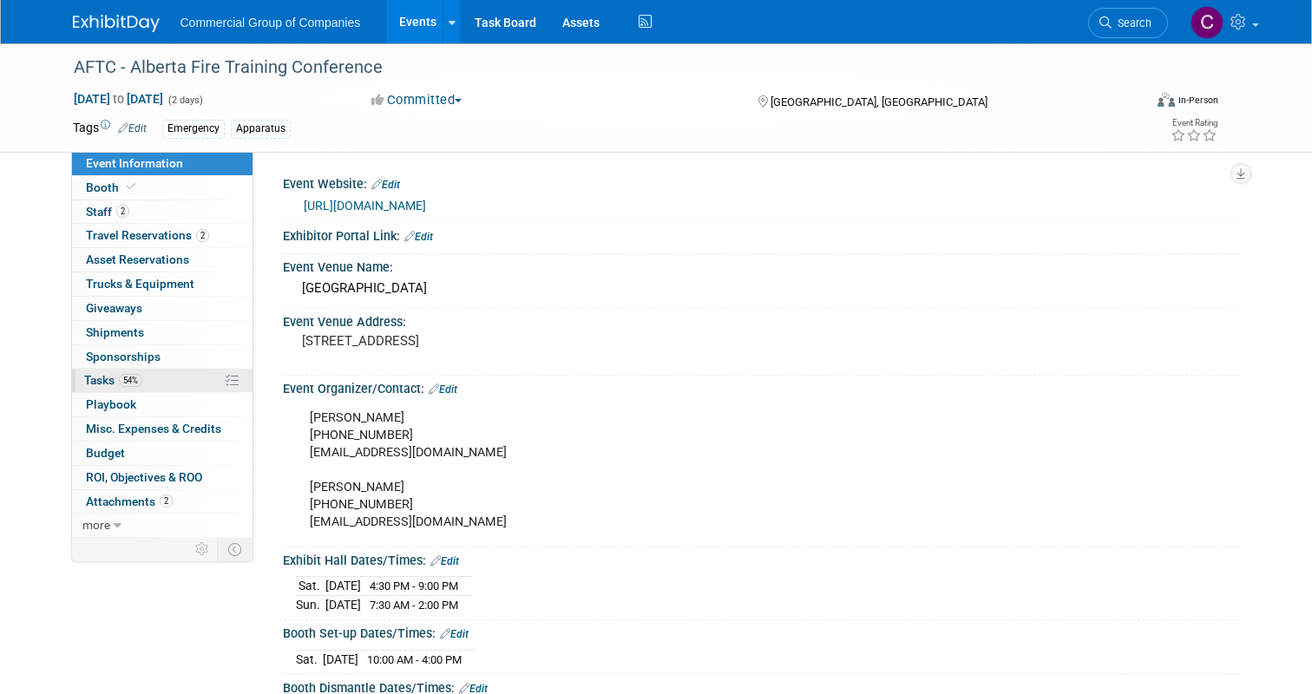
click at [160, 378] on link "54% Tasks 54%" at bounding box center [162, 380] width 180 height 23
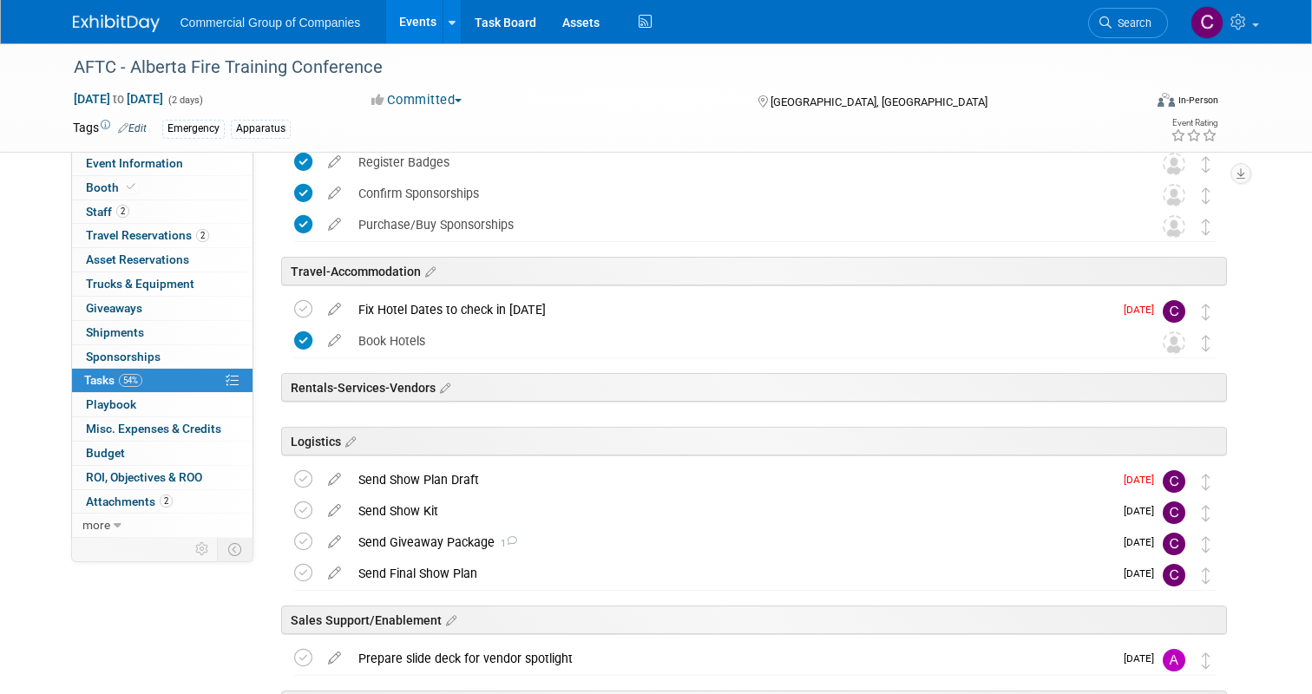
scroll to position [238, 0]
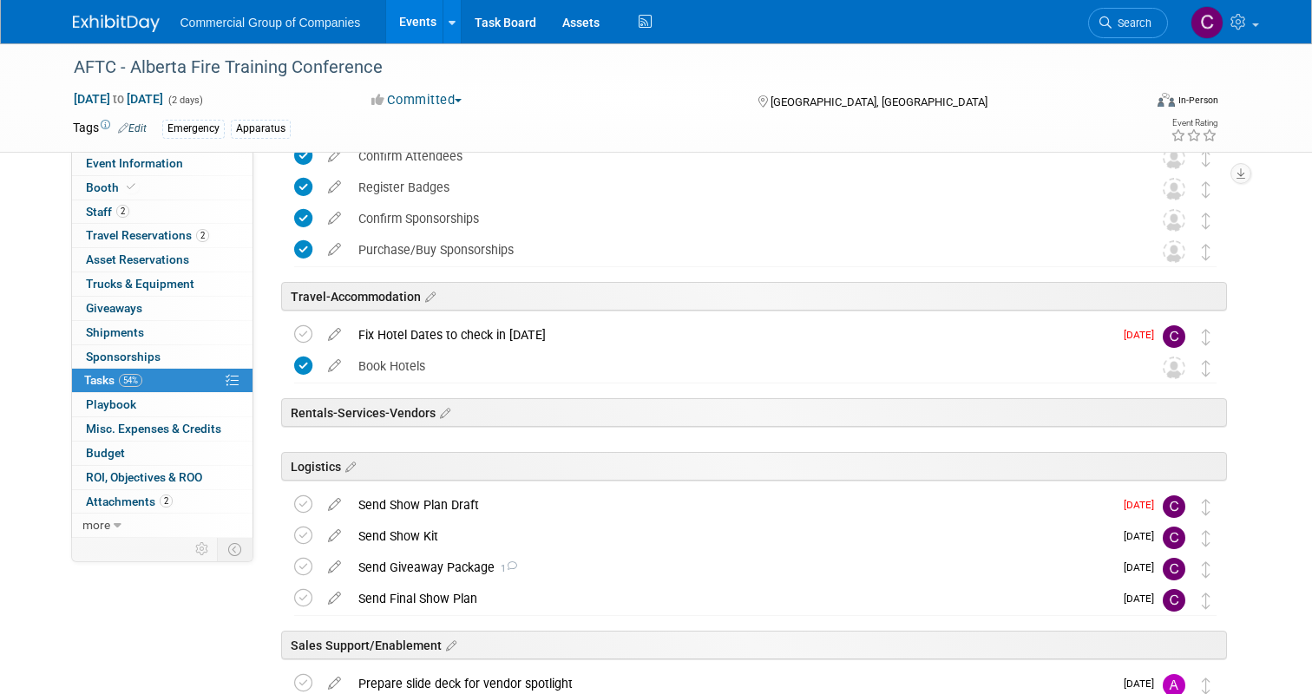
click at [117, 608] on div "Event Information Event Info Booth Booth 2 Staff 2 Staff 2 Travel Reservations …" at bounding box center [656, 315] width 1193 height 1019
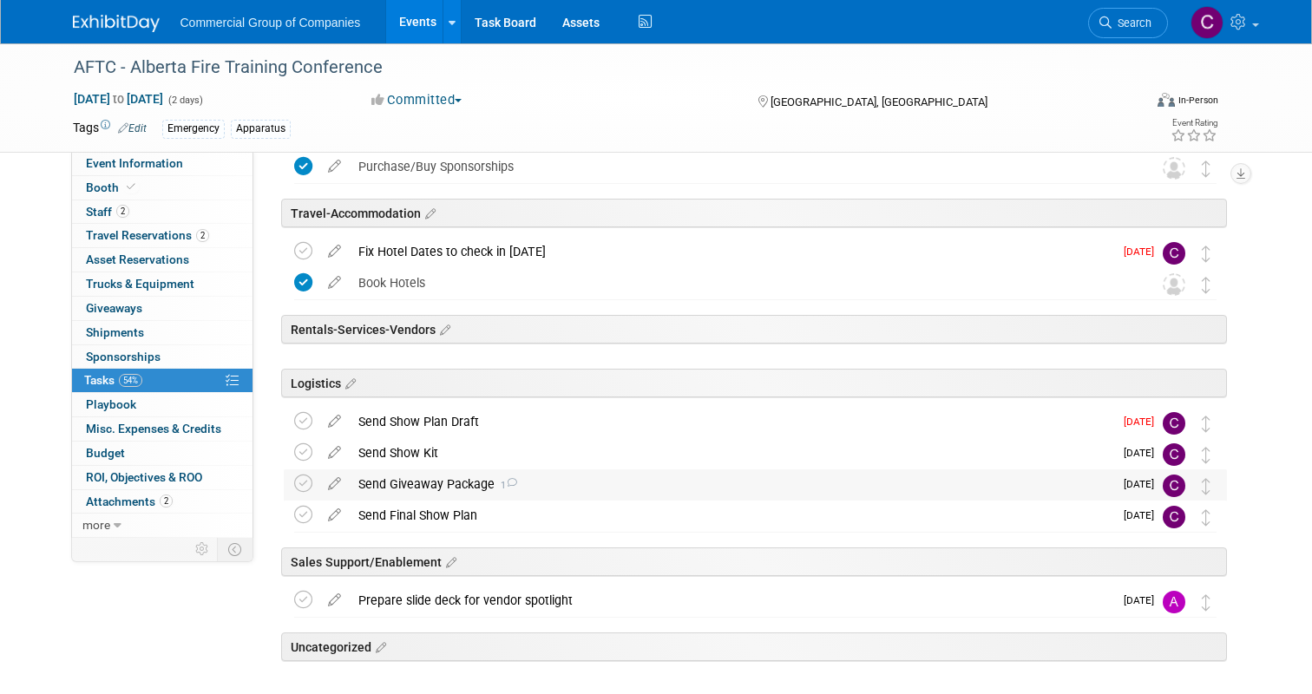
scroll to position [0, 0]
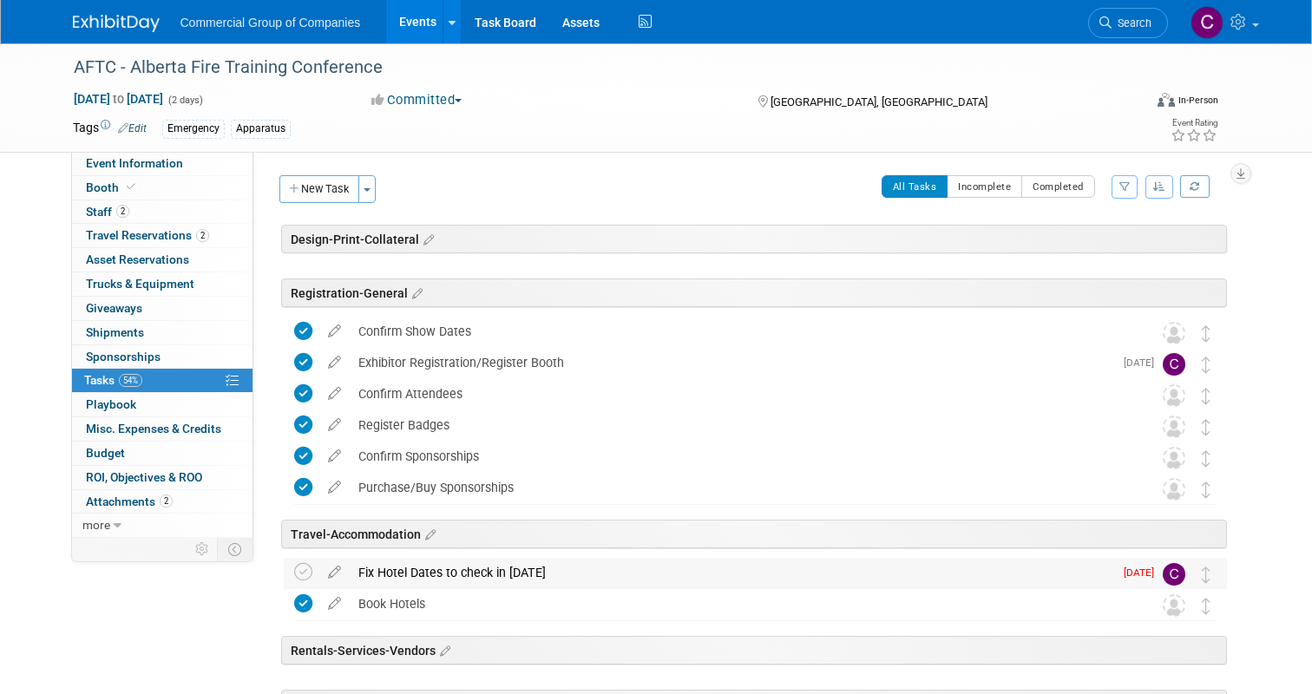
click at [557, 566] on div "Fix Hotel Dates to check in [DATE]" at bounding box center [731, 572] width 763 height 29
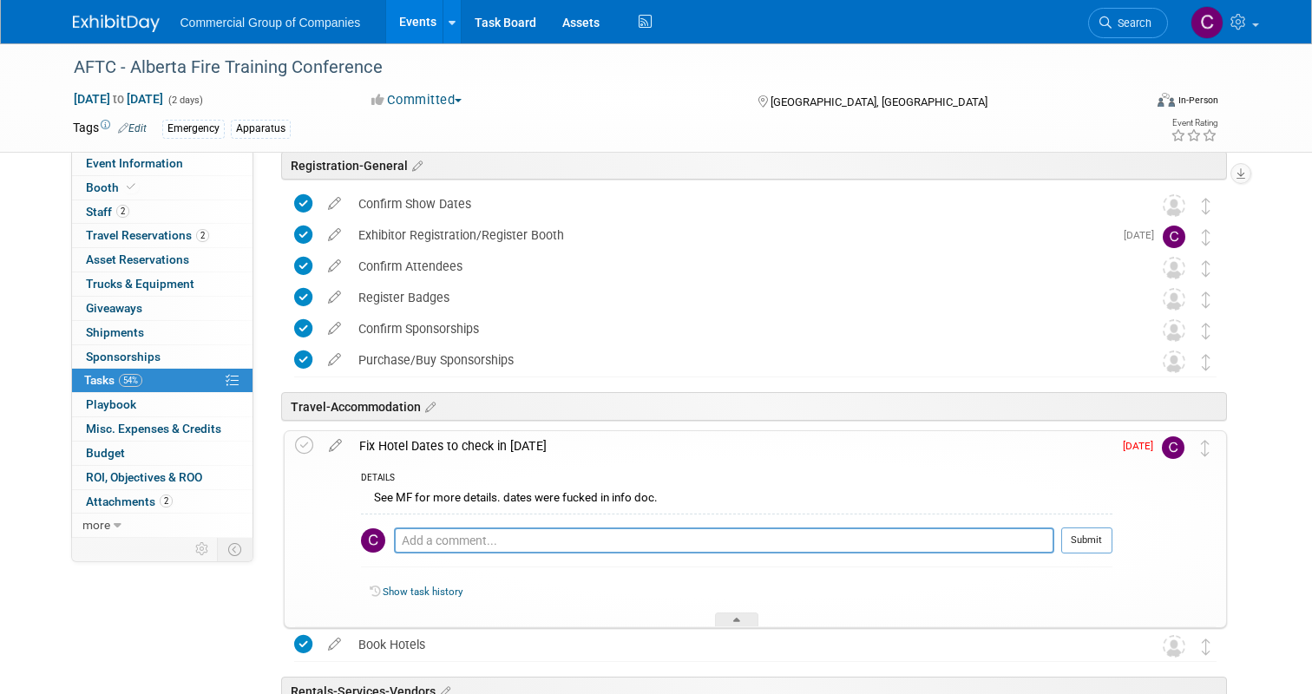
scroll to position [129, 0]
click at [143, 172] on link "Event Information" at bounding box center [162, 163] width 180 height 23
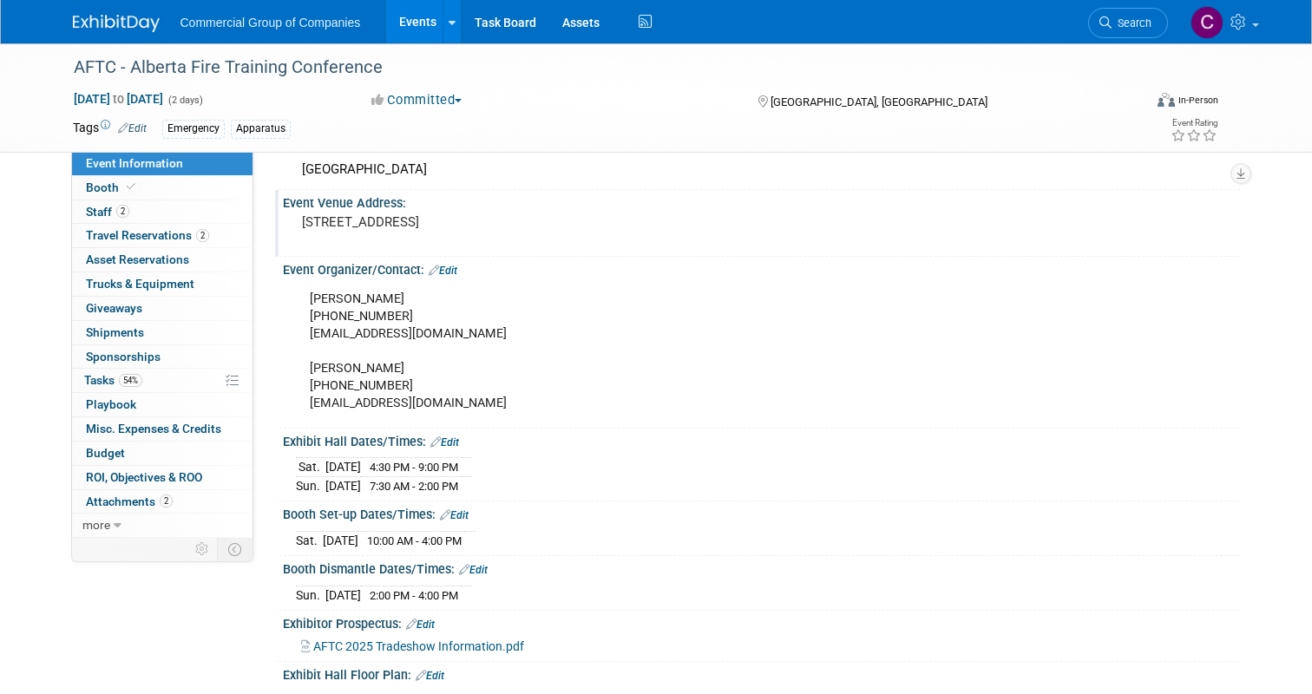
scroll to position [125, 0]
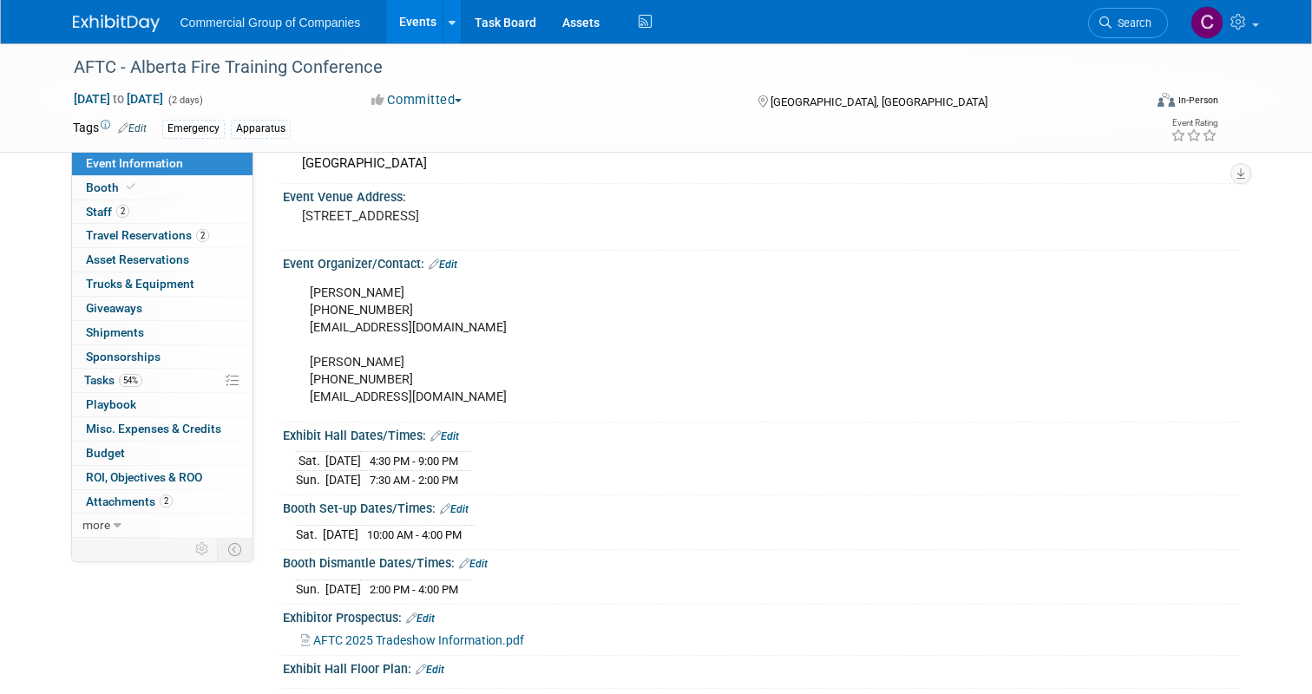
click at [500, 647] on div "AFTC 2025 Tradeshow Information.pdf" at bounding box center [761, 637] width 957 height 25
click at [500, 644] on span "AFTC 2025 Tradeshow Information.pdf" at bounding box center [418, 640] width 211 height 14
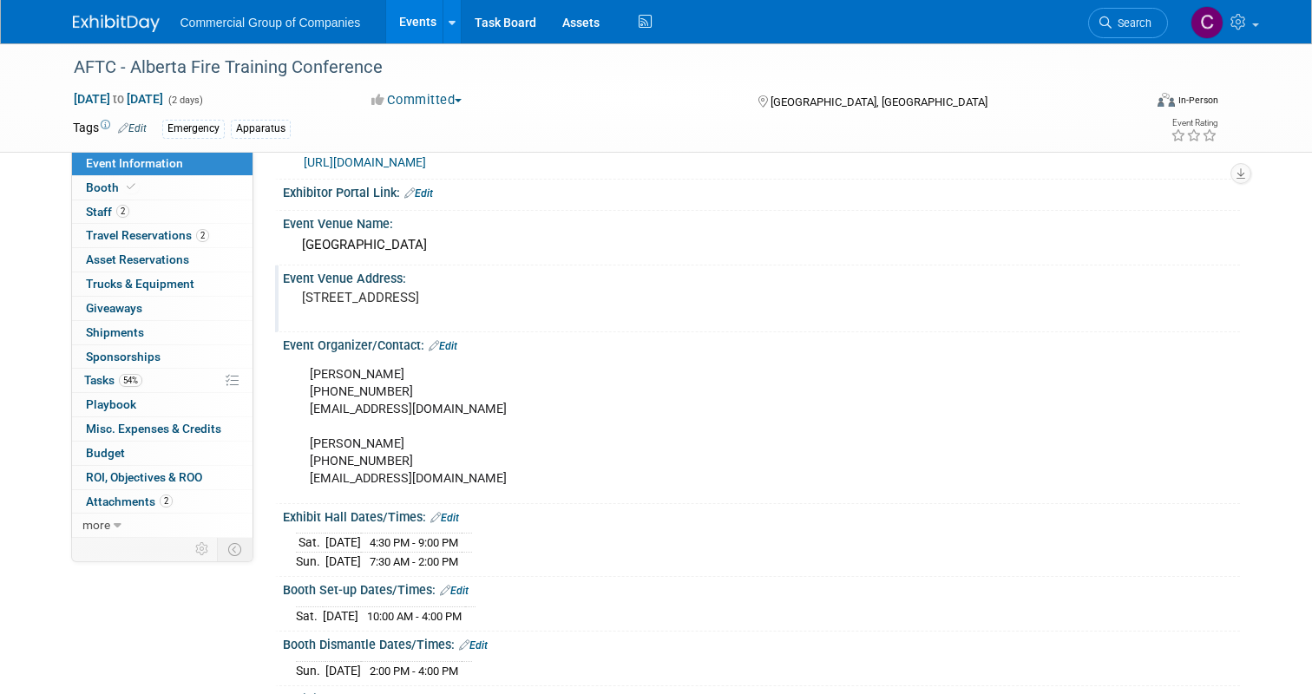
scroll to position [39, 0]
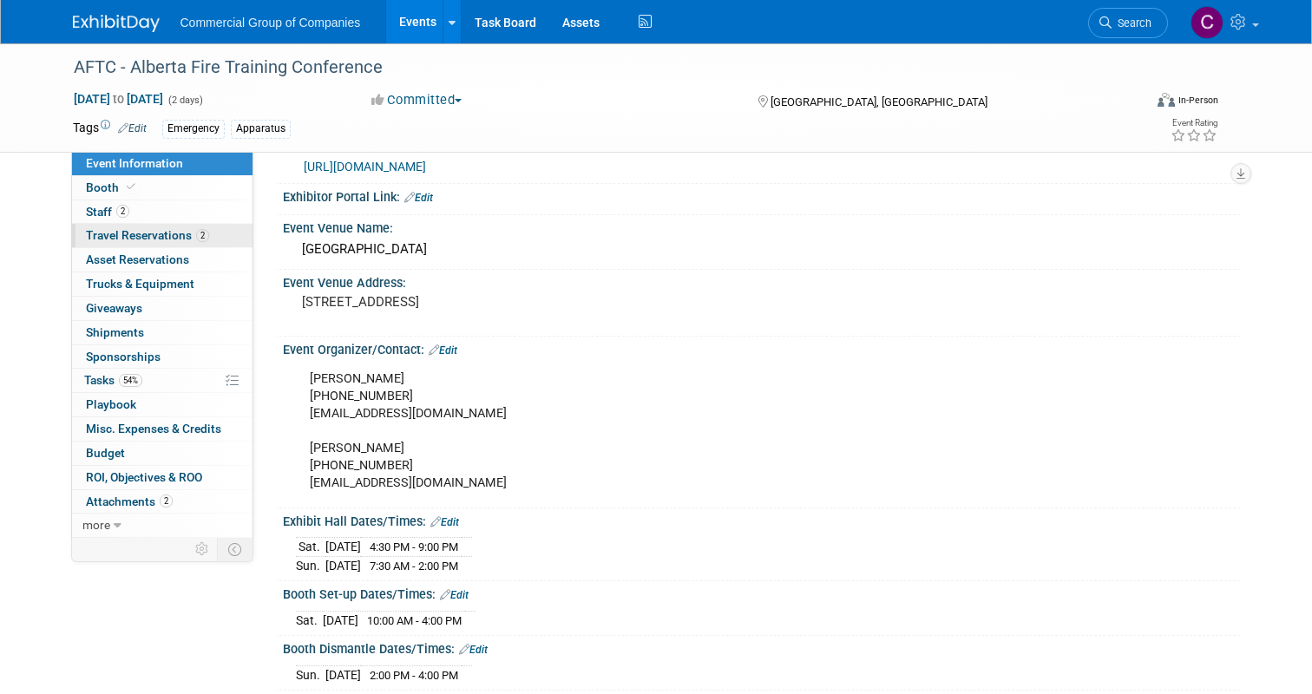
click at [200, 235] on span "2" at bounding box center [202, 235] width 13 height 13
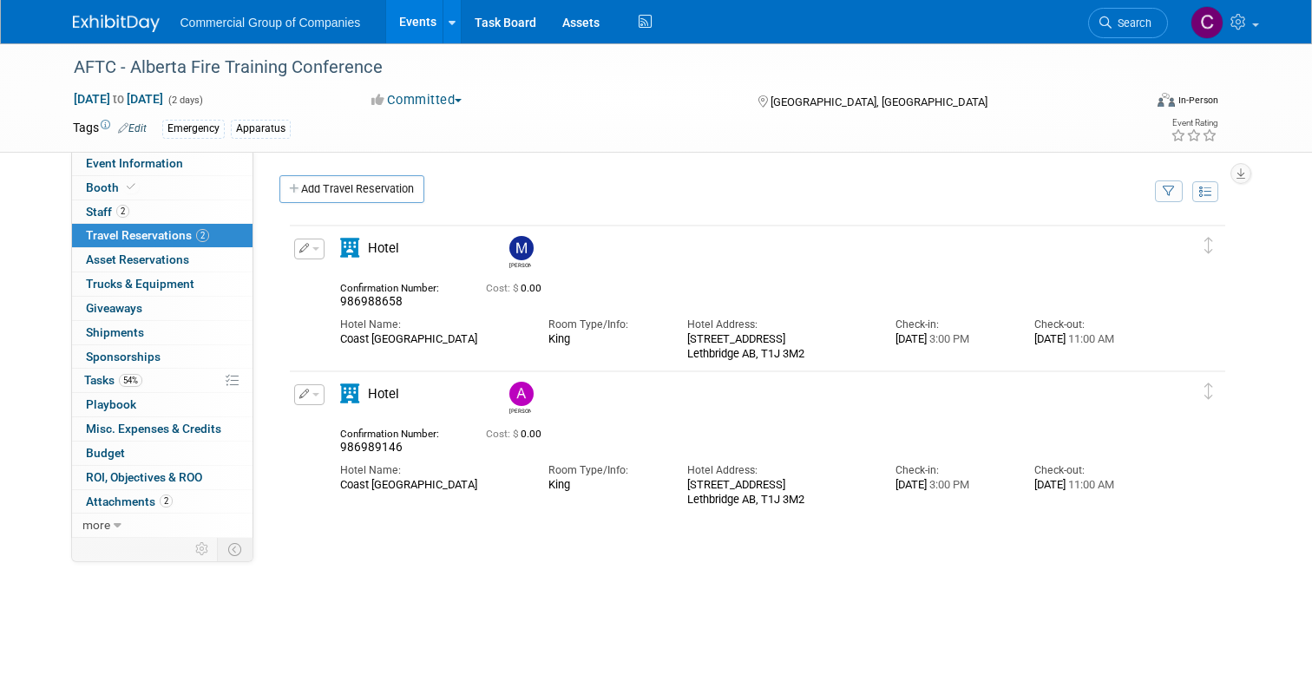
click at [310, 400] on button "button" at bounding box center [309, 394] width 30 height 21
click at [337, 419] on button "Edit Reservation" at bounding box center [368, 424] width 147 height 25
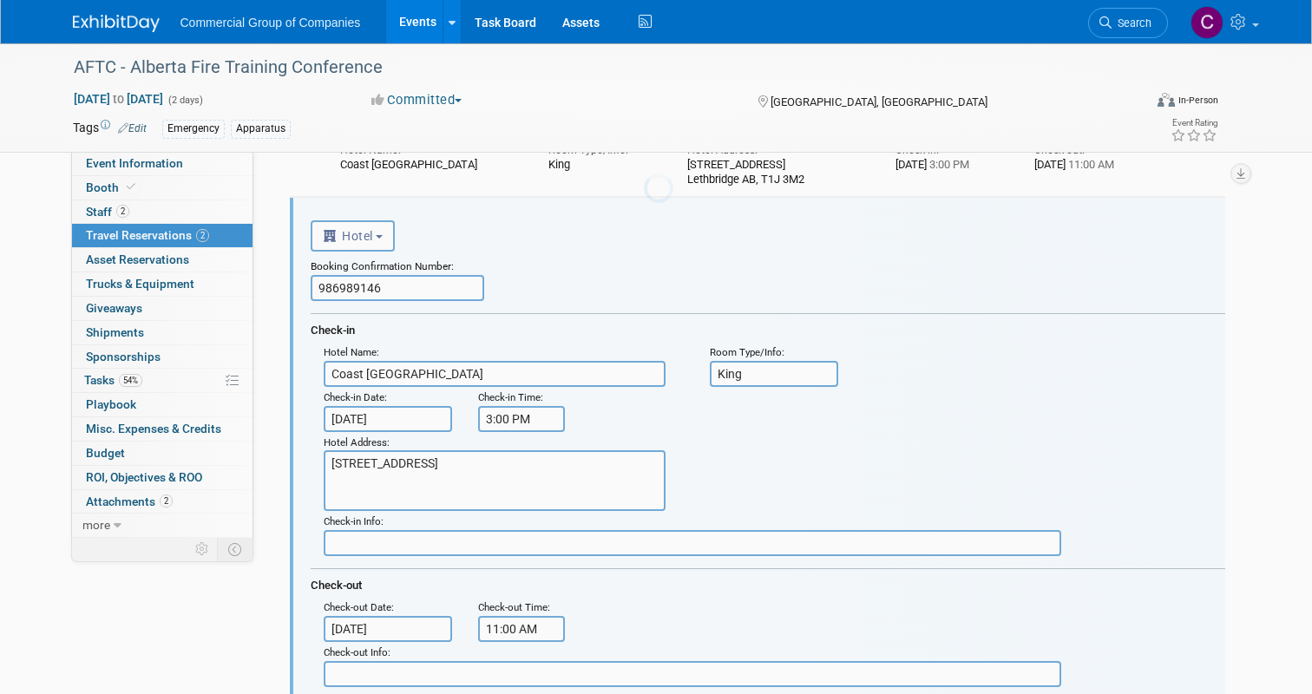
scroll to position [175, 0]
click at [369, 282] on input "986989146" at bounding box center [397, 287] width 173 height 26
paste input "87896043-1"
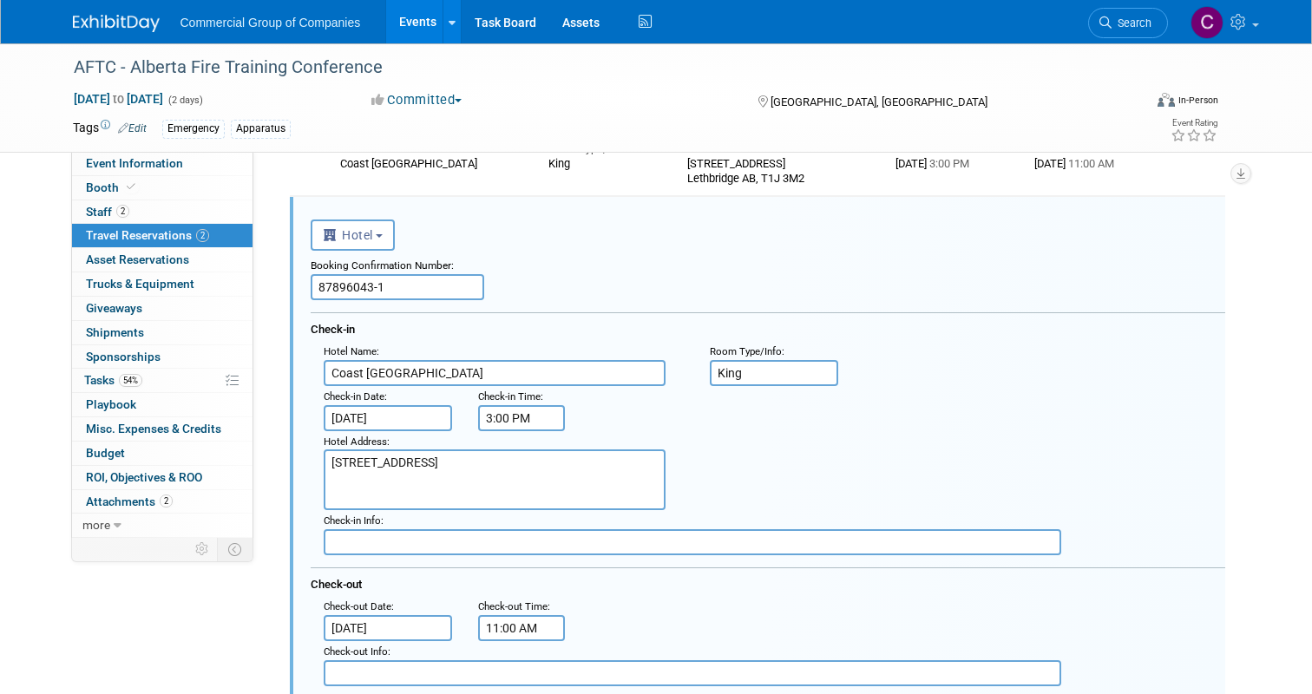
type input "87896043-1"
click at [559, 253] on div "Booking Confirmation Number:" at bounding box center [768, 262] width 914 height 23
click at [748, 371] on input "King" at bounding box center [774, 373] width 128 height 26
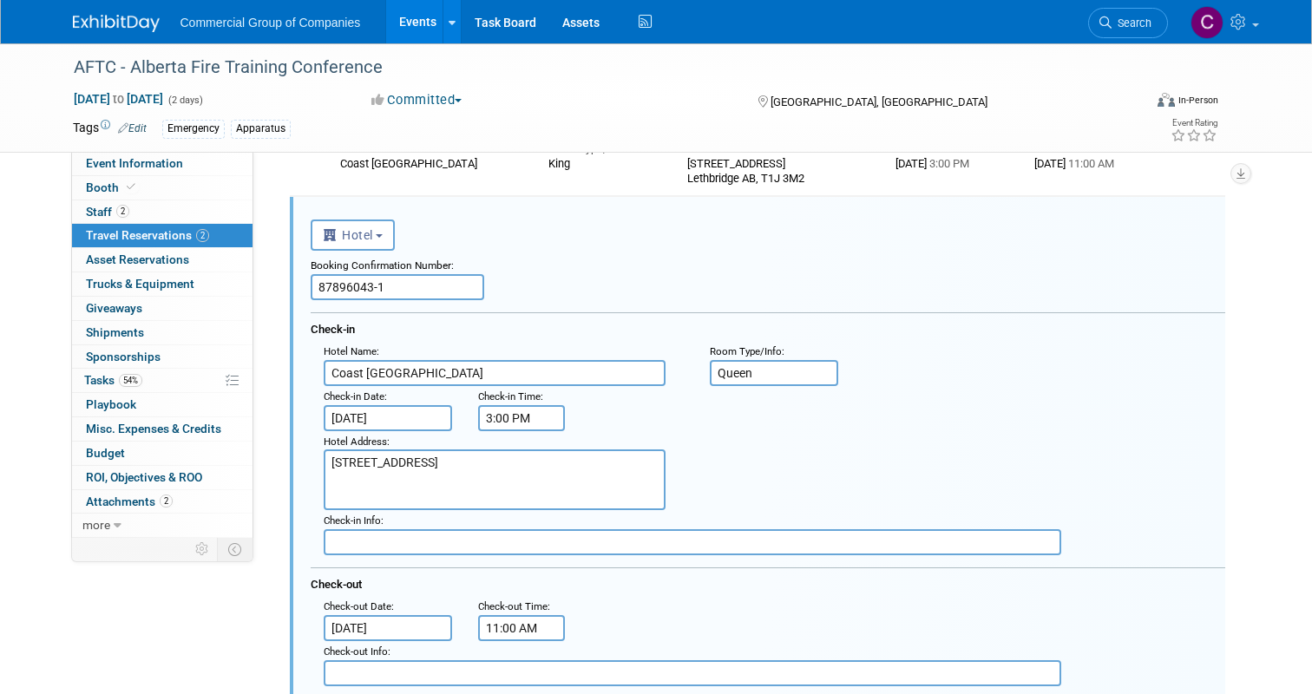
type input "Queen"
click at [376, 399] on span "Check-in Date" at bounding box center [354, 396] width 61 height 12
click at [371, 415] on input "[DATE]" at bounding box center [388, 418] width 128 height 26
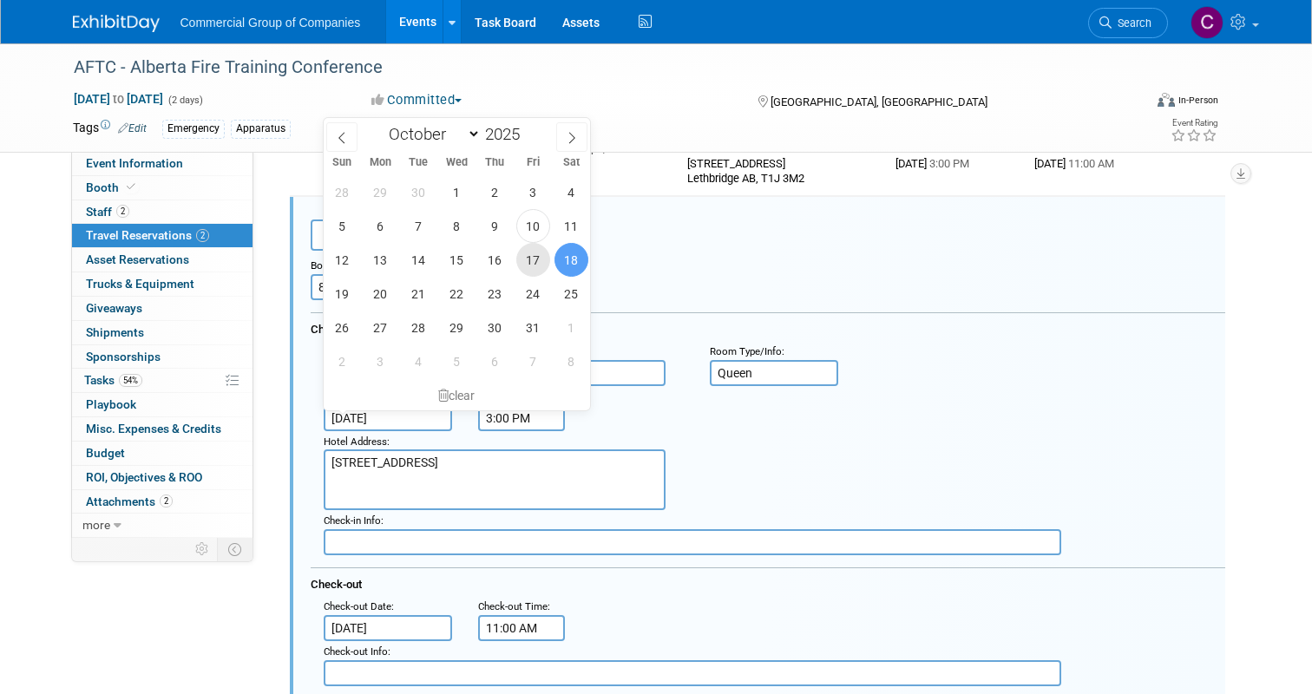
click at [530, 268] on span "17" at bounding box center [533, 260] width 34 height 34
type input "[DATE]"
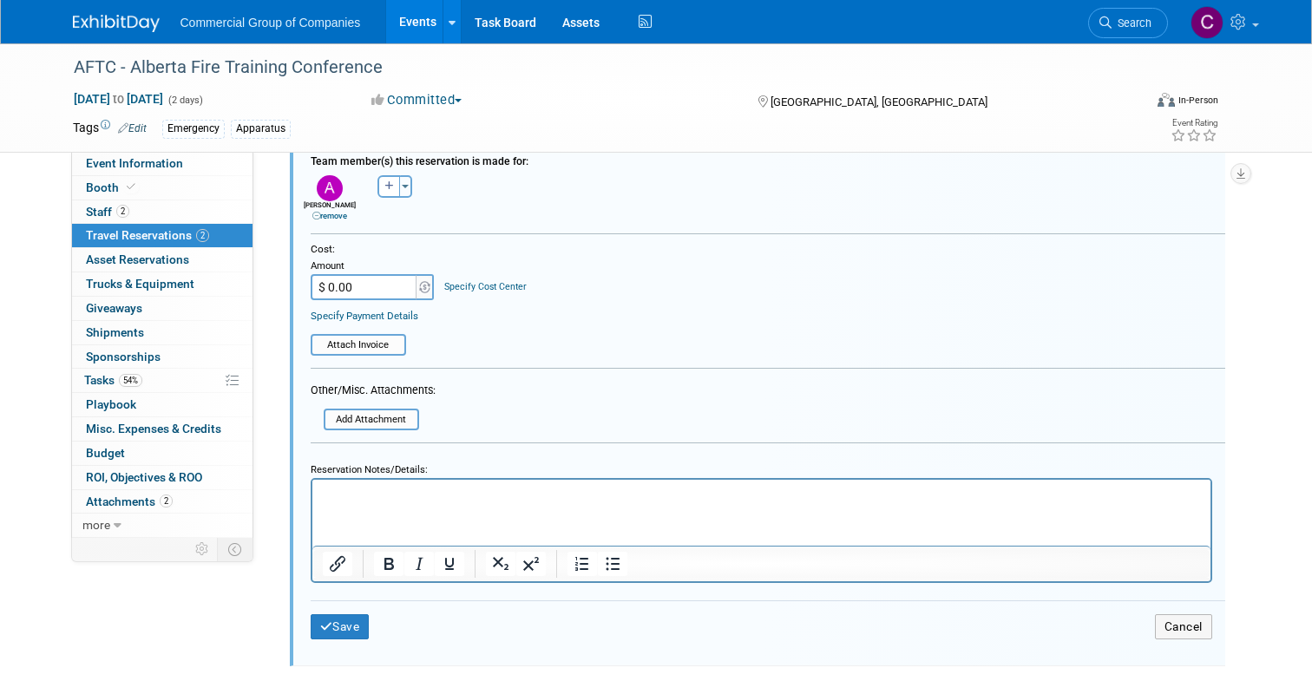
scroll to position [736, 0]
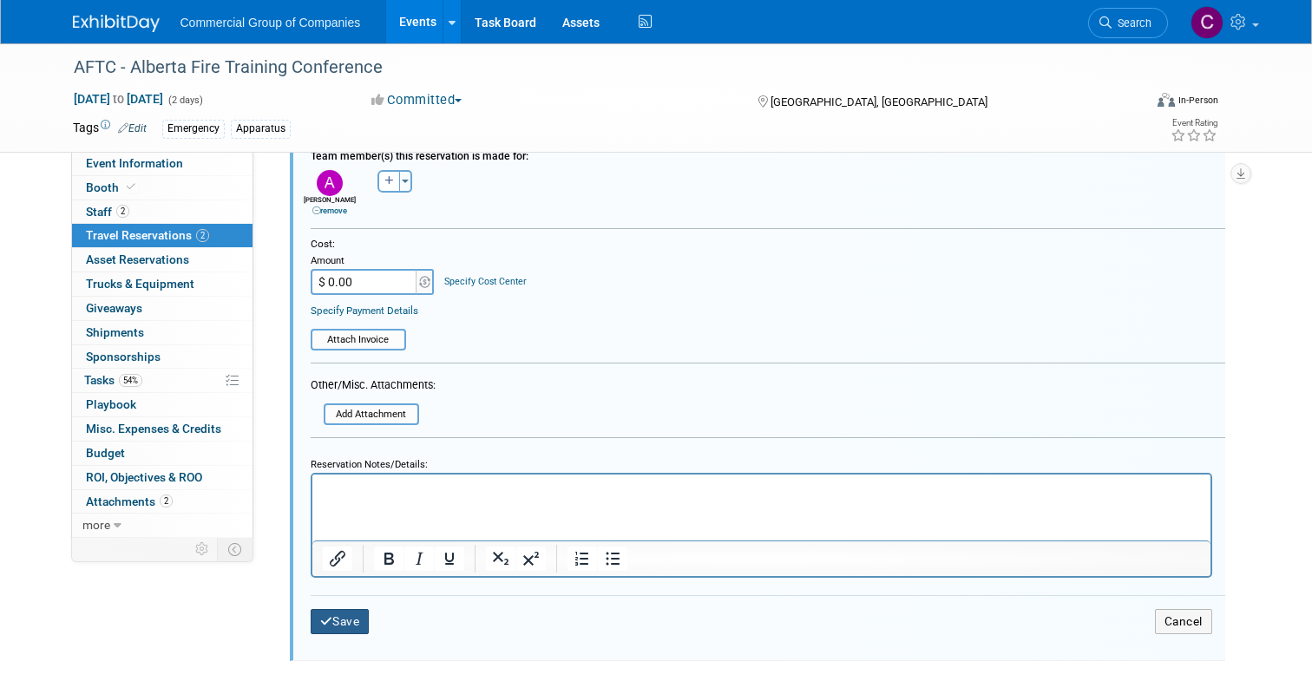
click at [346, 621] on button "Save" at bounding box center [340, 621] width 59 height 25
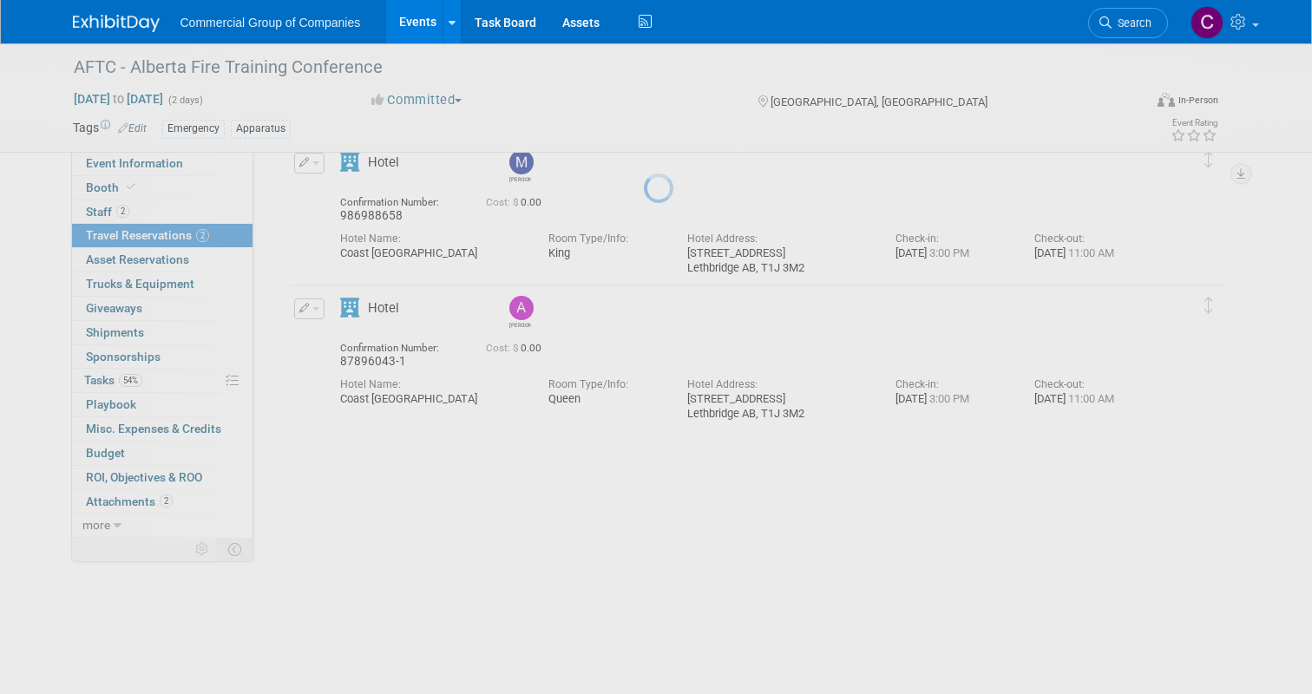
scroll to position [87, 0]
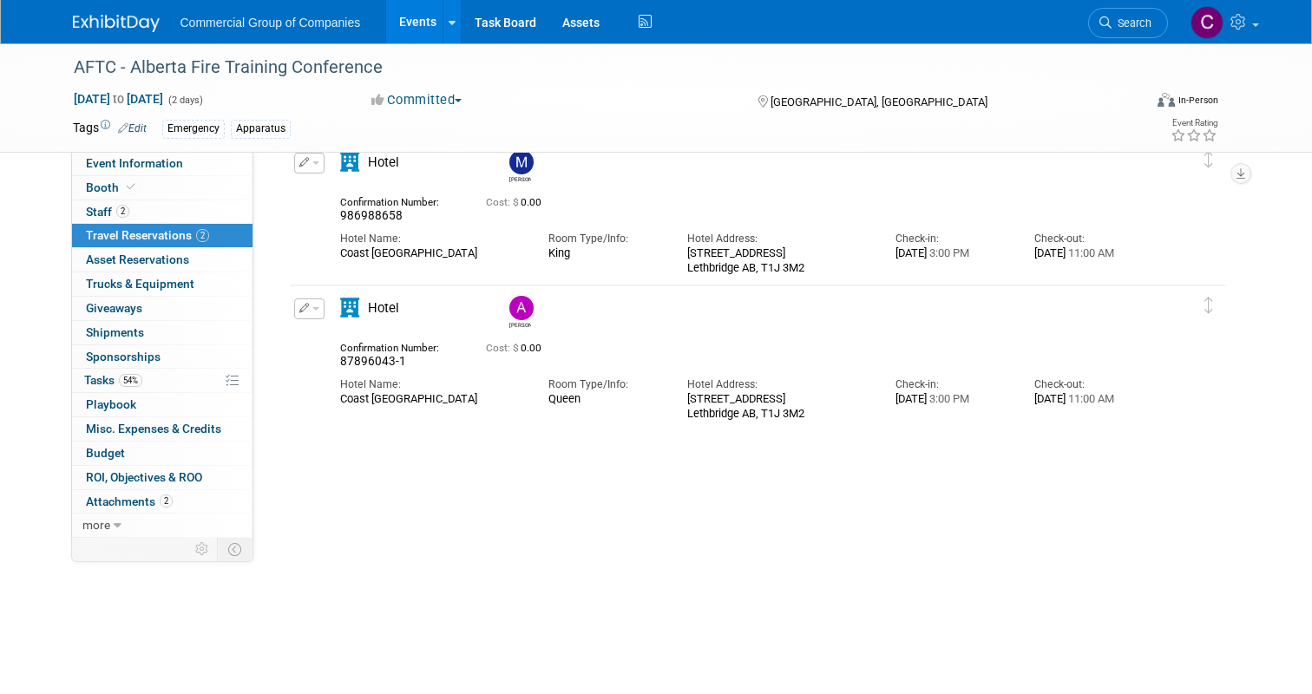
click at [317, 157] on button "button" at bounding box center [309, 163] width 30 height 21
click at [346, 188] on button "Edit Reservation" at bounding box center [368, 192] width 147 height 25
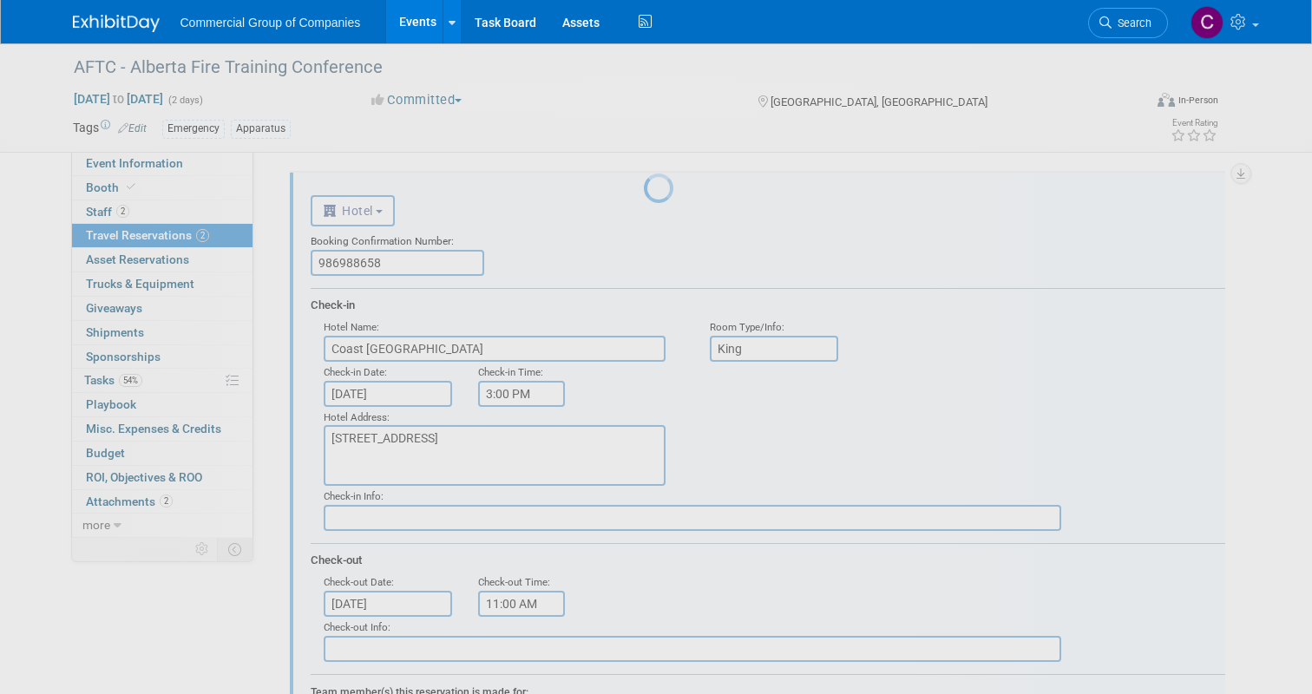
scroll to position [29, 0]
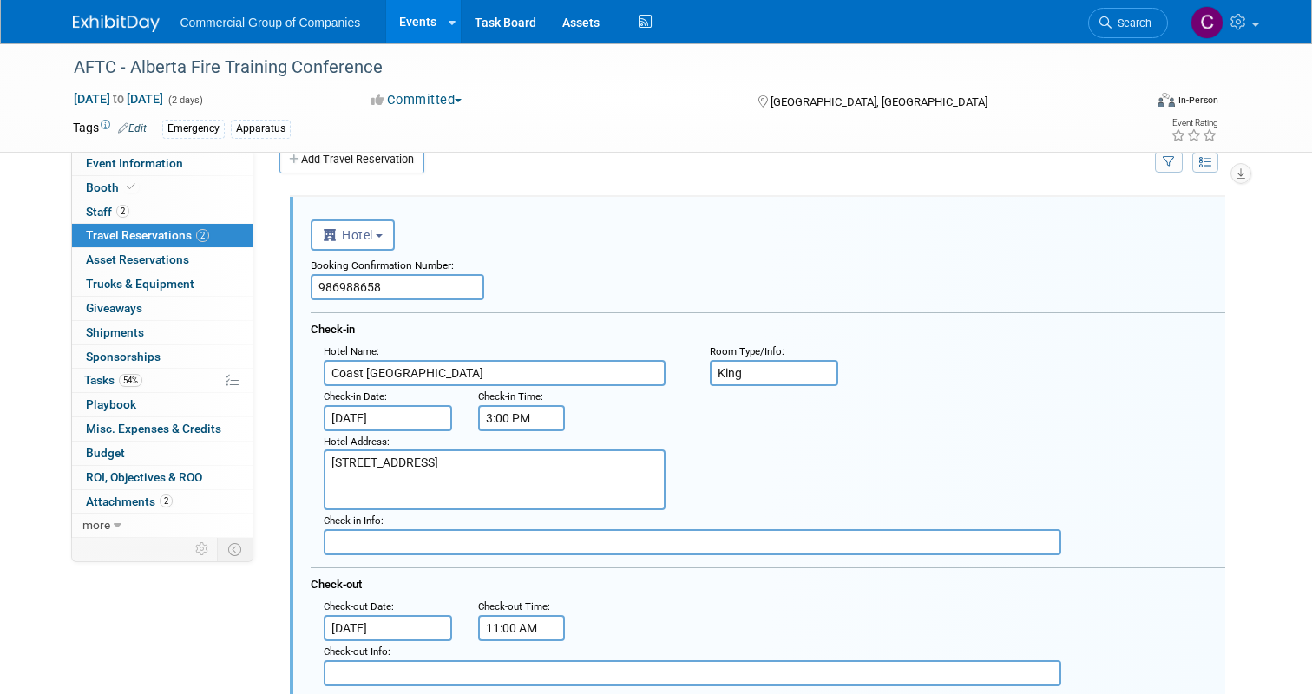
click at [403, 277] on input "986988658" at bounding box center [397, 287] width 173 height 26
paste input "18424948-1"
type input "18424948-1"
click at [771, 394] on div ": Check-in Date : [DATE] Check-in Time : 3:00 PM" at bounding box center [774, 408] width 927 height 45
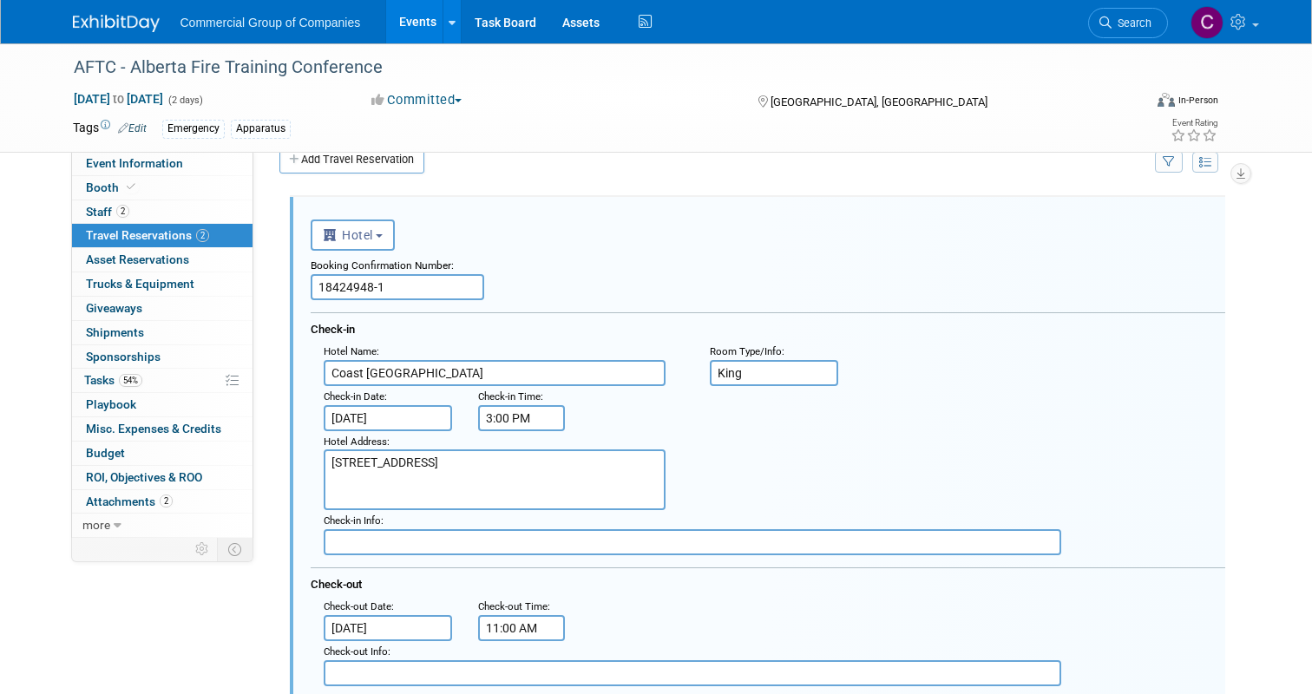
click at [776, 387] on div ": Check-in Date : [DATE] Check-in Time : 3:00 PM" at bounding box center [774, 408] width 927 height 45
click at [785, 369] on input "King" at bounding box center [774, 373] width 128 height 26
type input "Queen"
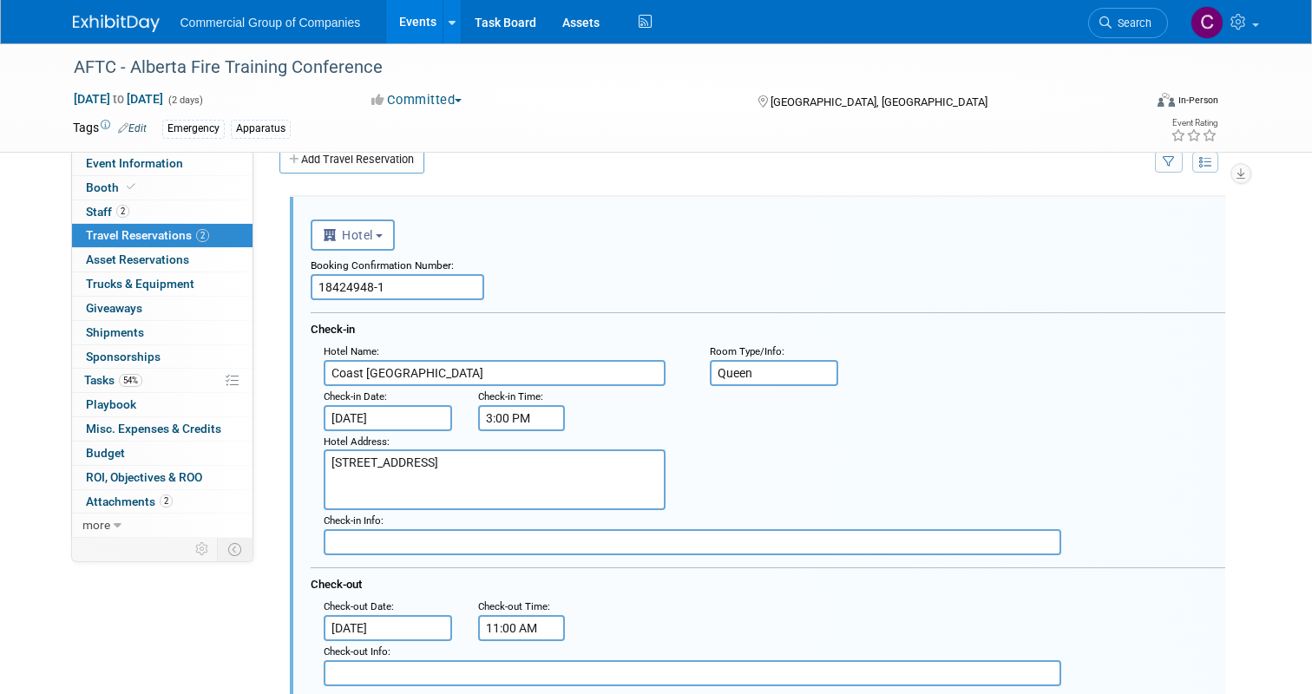
click at [390, 415] on input "[DATE]" at bounding box center [388, 418] width 128 height 26
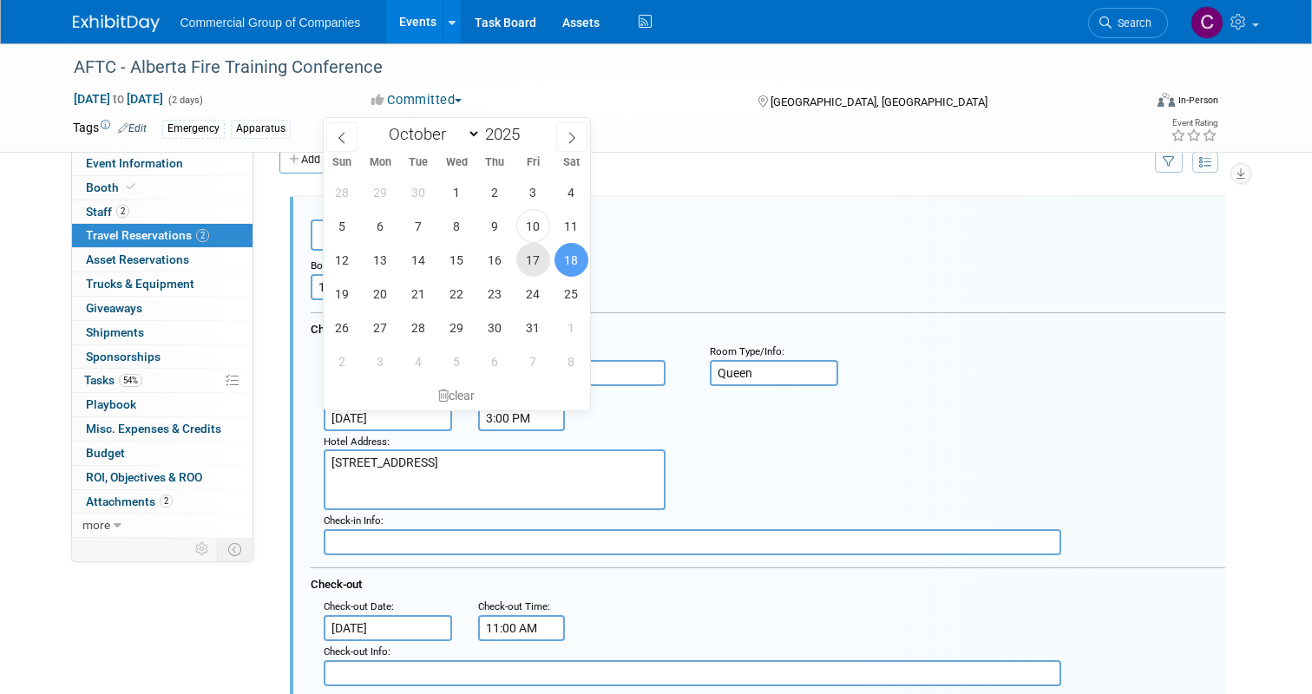
click at [537, 255] on span "17" at bounding box center [533, 260] width 34 height 34
type input "[DATE]"
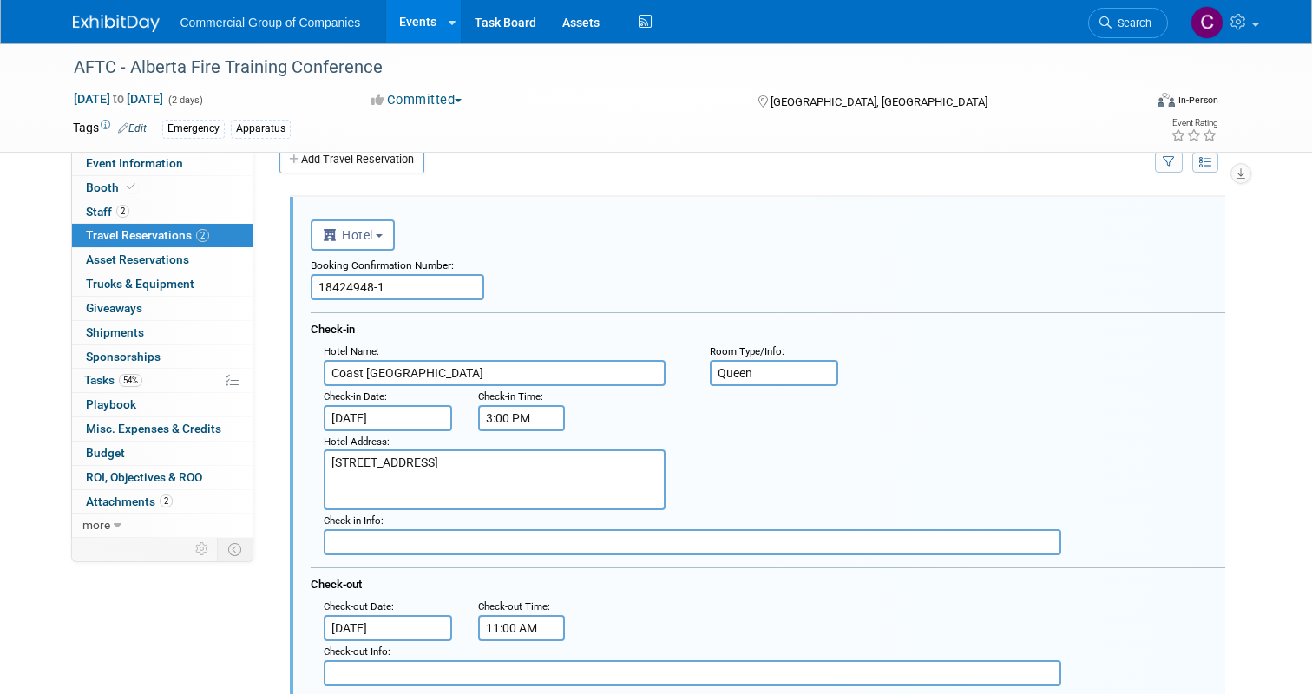
click at [725, 498] on div "Hotel Address : [STREET_ADDRESS]" at bounding box center [774, 471] width 927 height 80
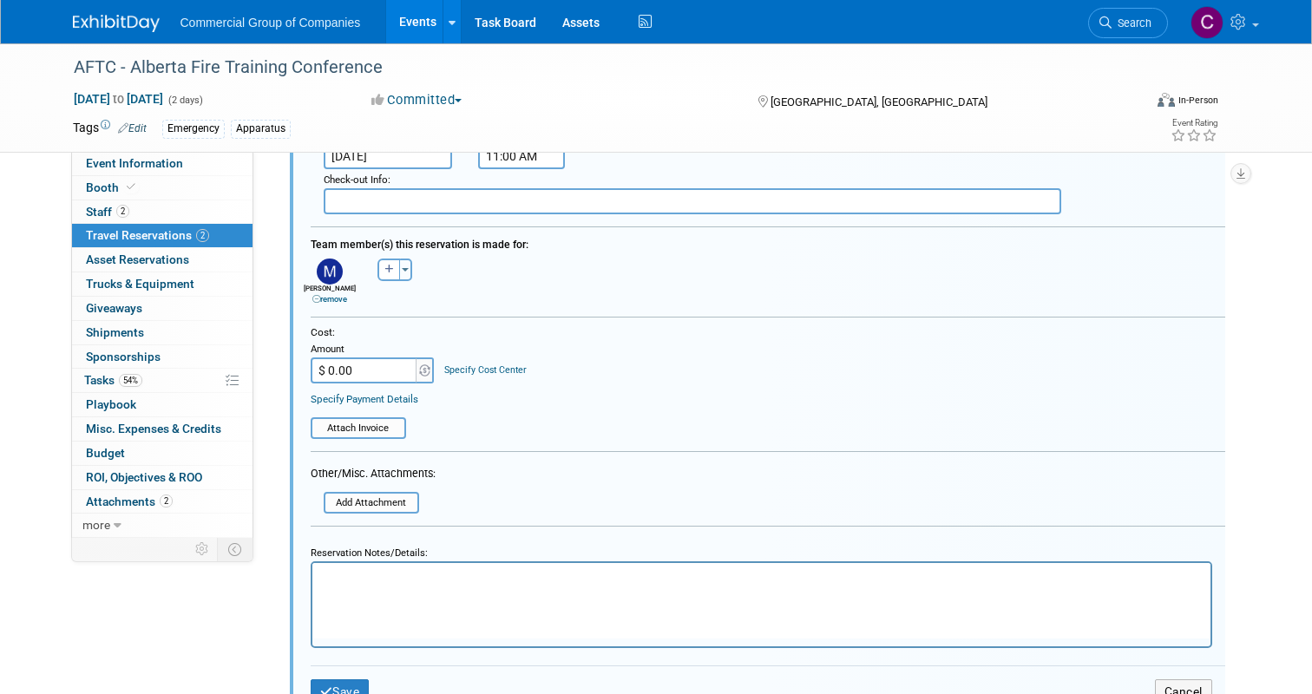
scroll to position [743, 0]
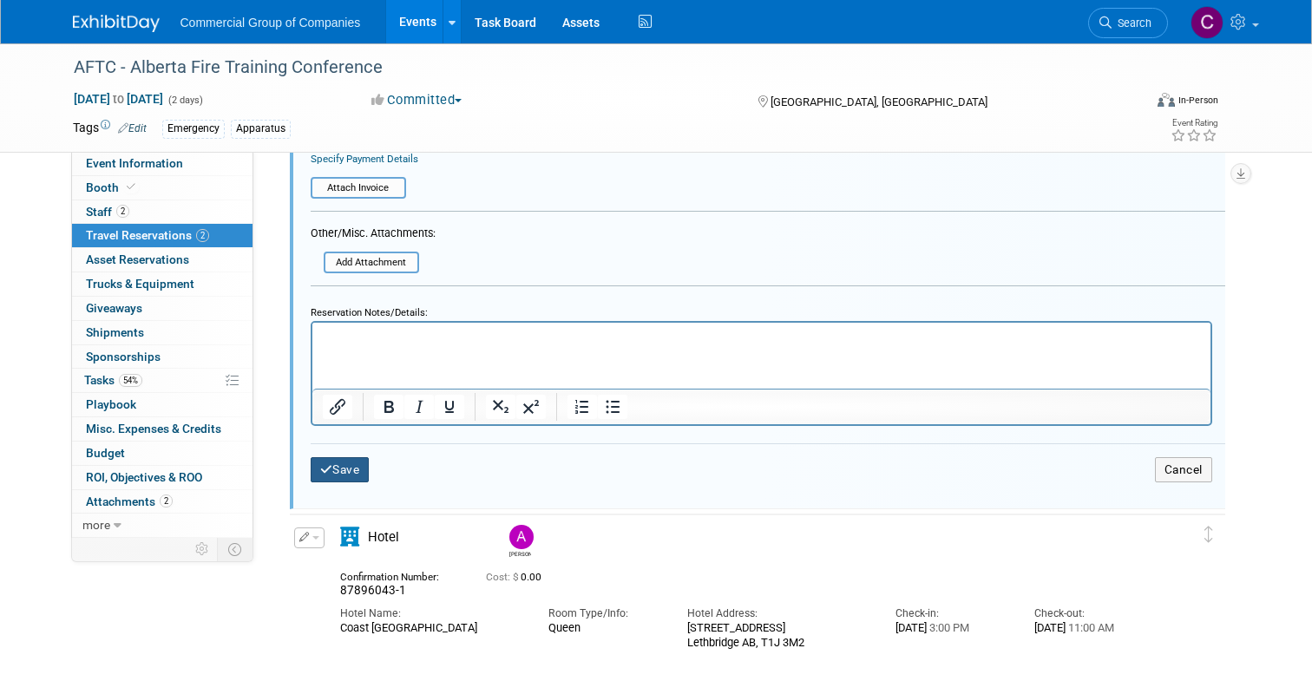
click at [330, 479] on button "Save" at bounding box center [340, 469] width 59 height 25
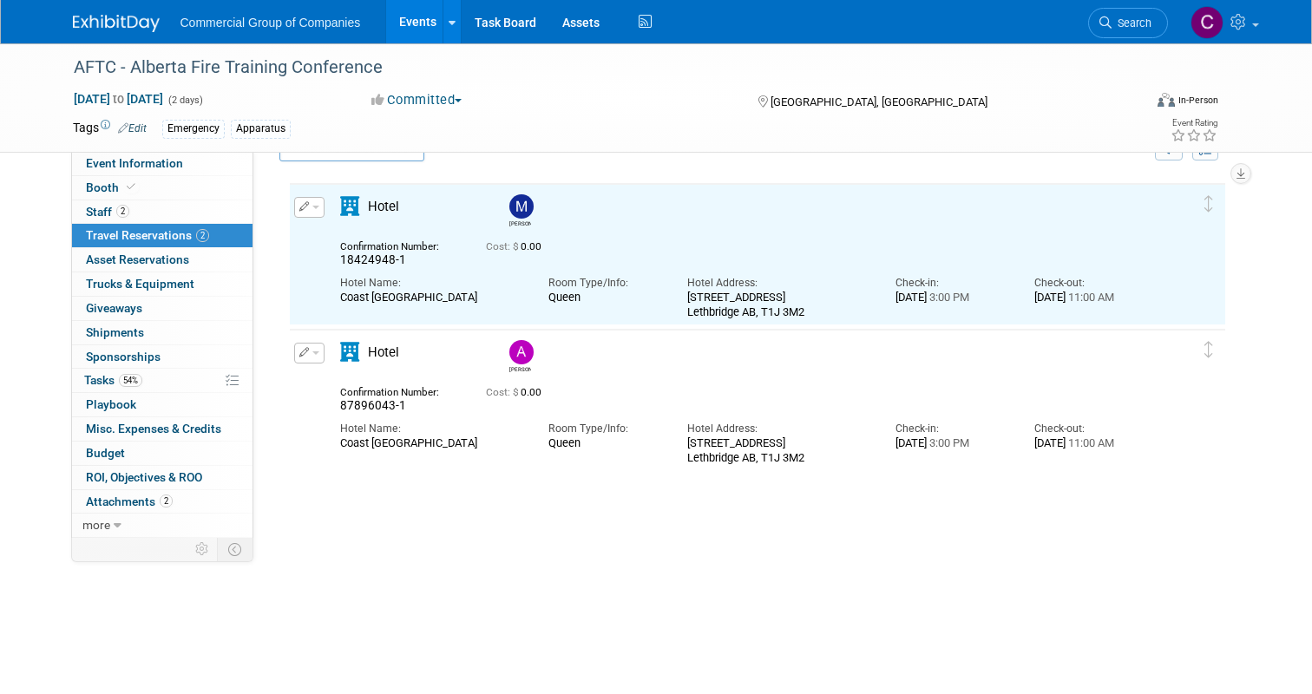
scroll to position [29, 0]
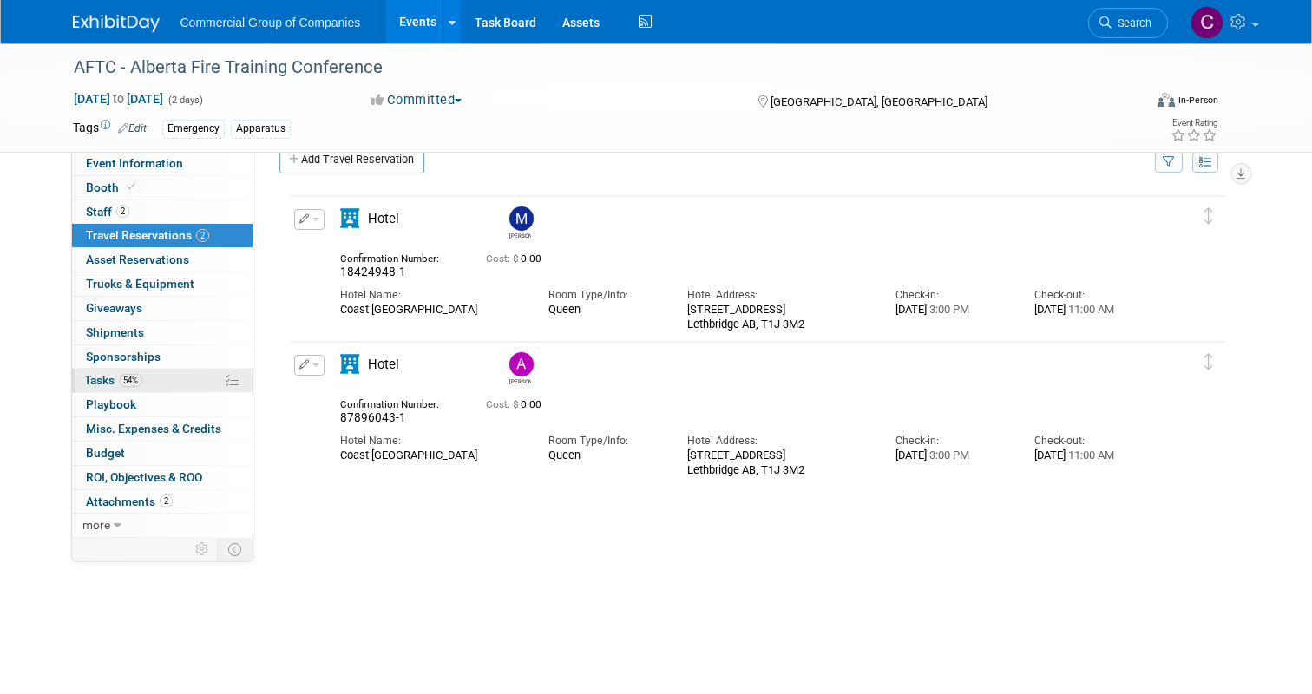
click at [188, 386] on link "54% Tasks 54%" at bounding box center [162, 380] width 180 height 23
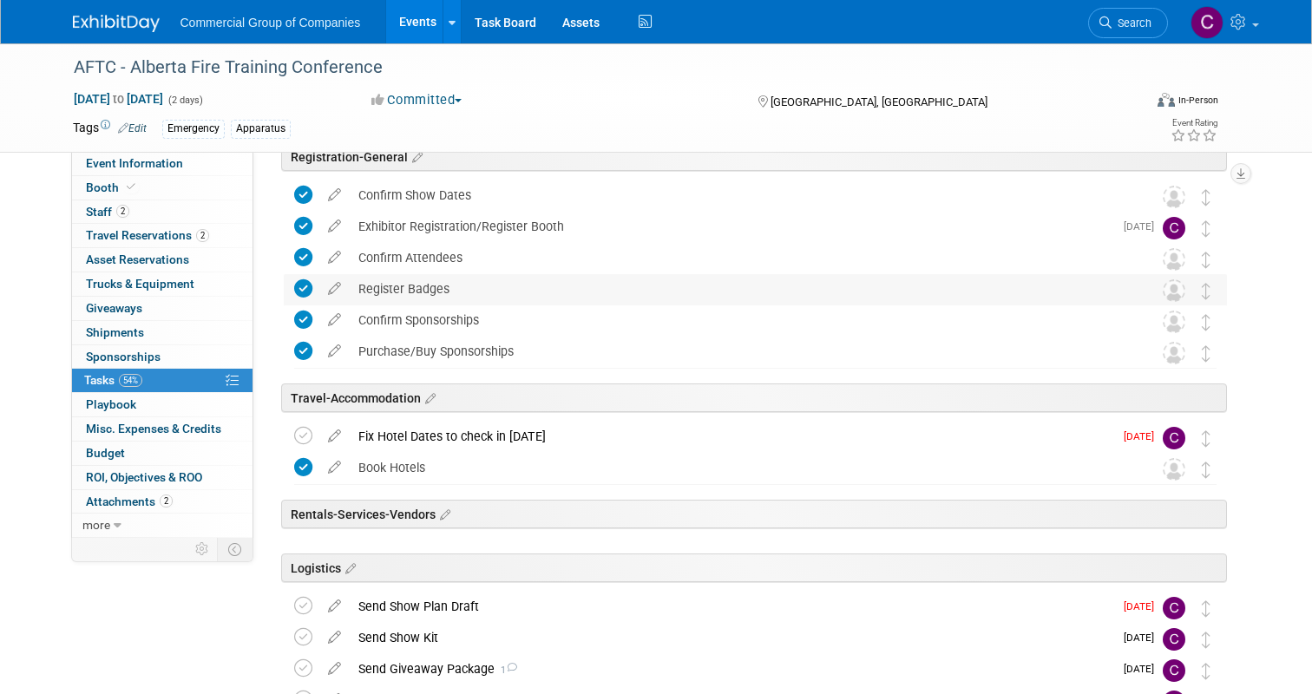
scroll to position [139, 0]
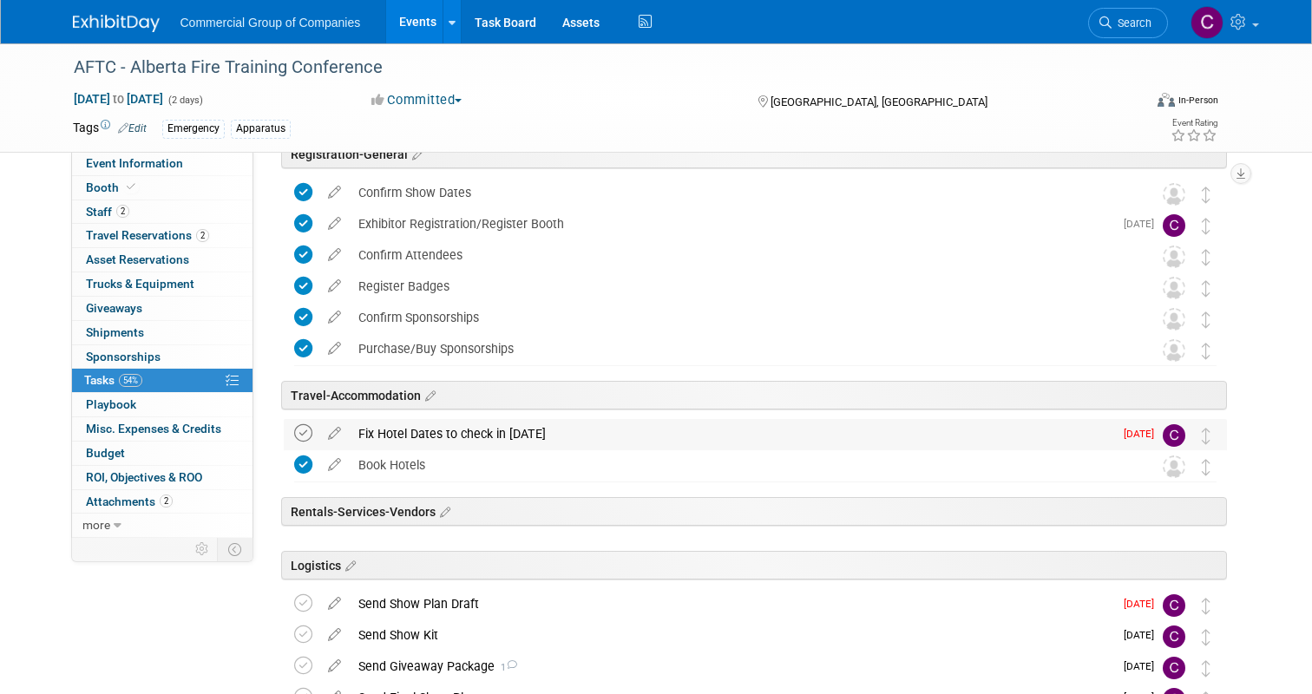
click at [305, 433] on icon at bounding box center [303, 433] width 18 height 18
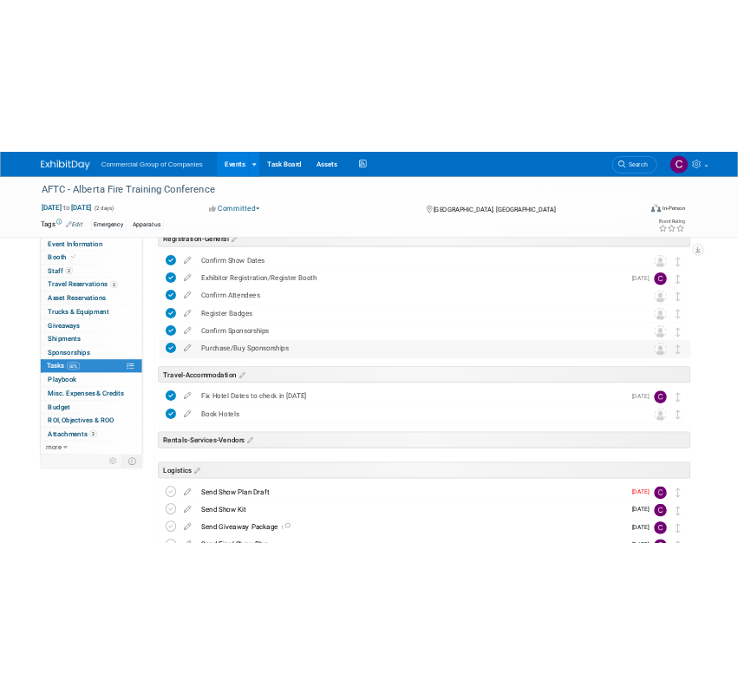
scroll to position [214, 0]
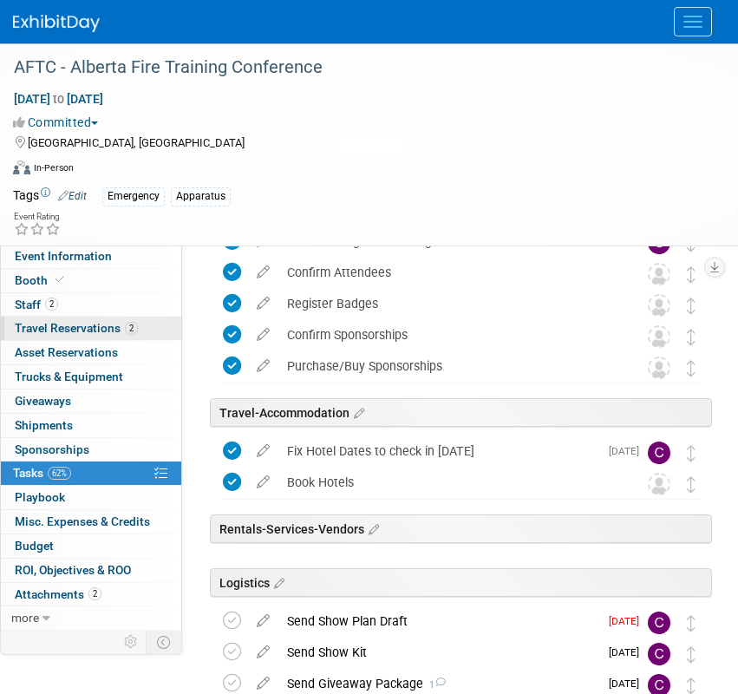
click at [75, 333] on span "Travel Reservations 2" at bounding box center [76, 328] width 123 height 14
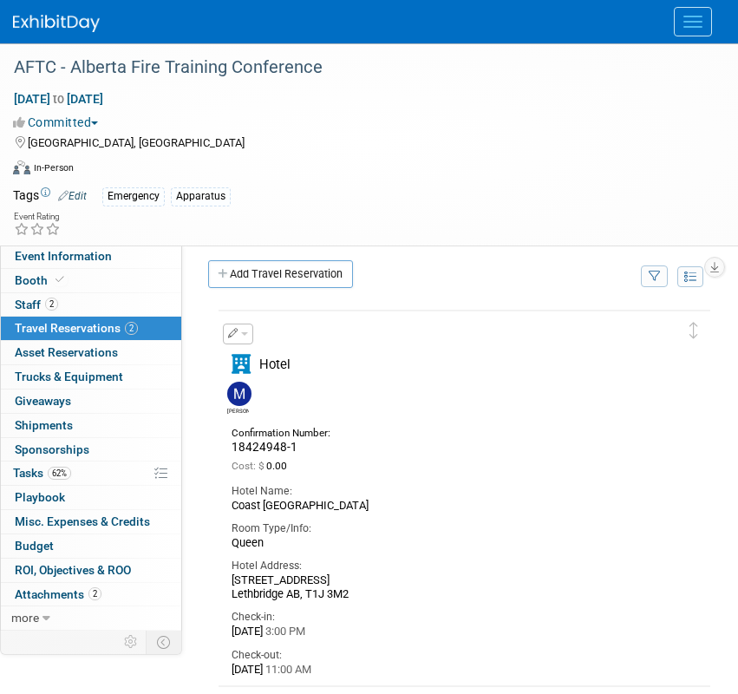
scroll to position [0, 0]
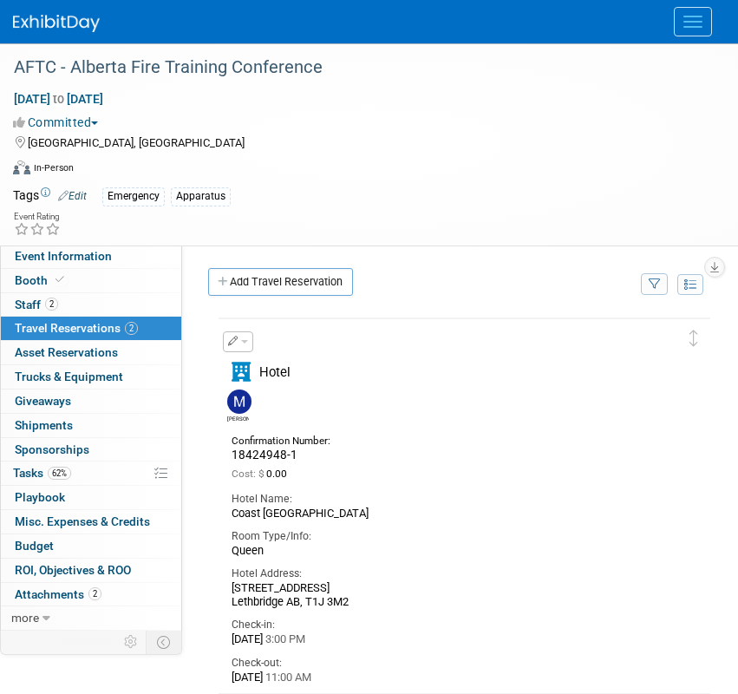
click at [246, 343] on span "button" at bounding box center [244, 341] width 7 height 3
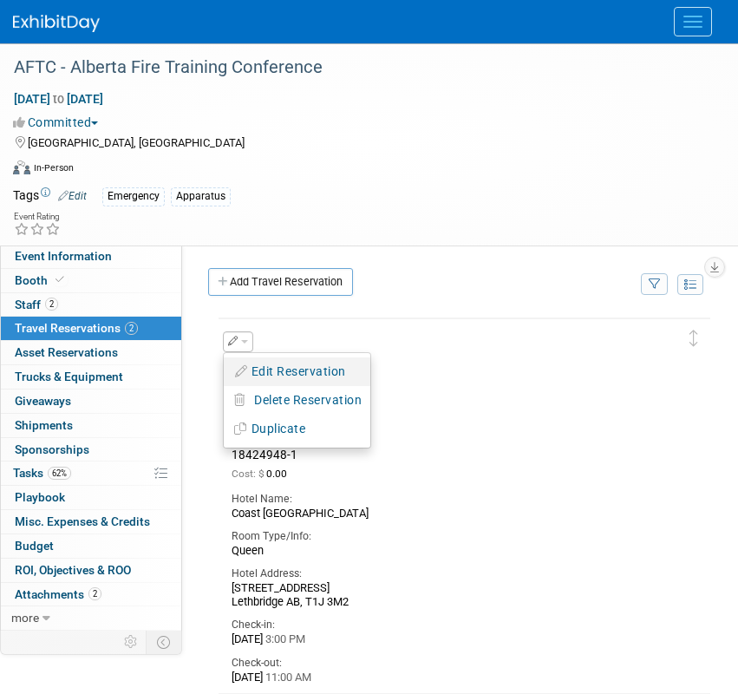
click at [267, 380] on button "Edit Reservation" at bounding box center [297, 371] width 147 height 25
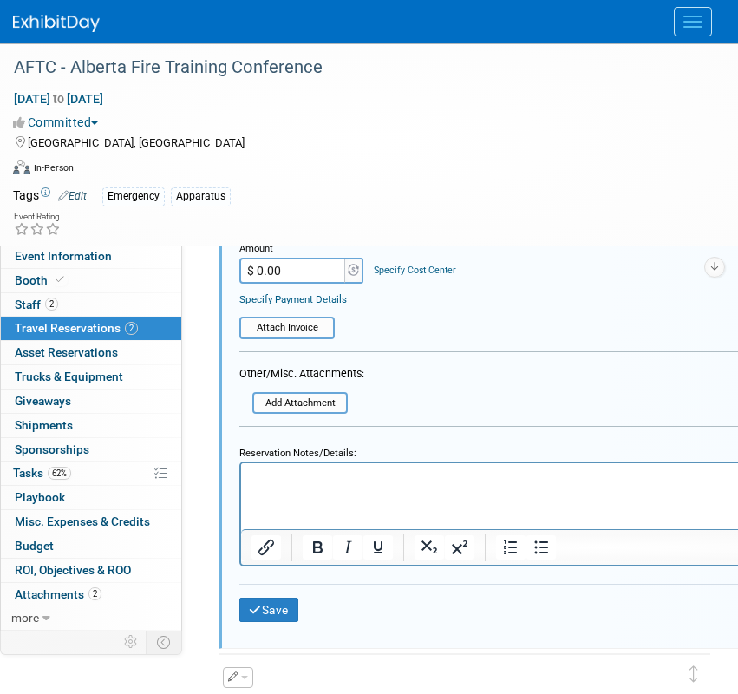
scroll to position [831, 0]
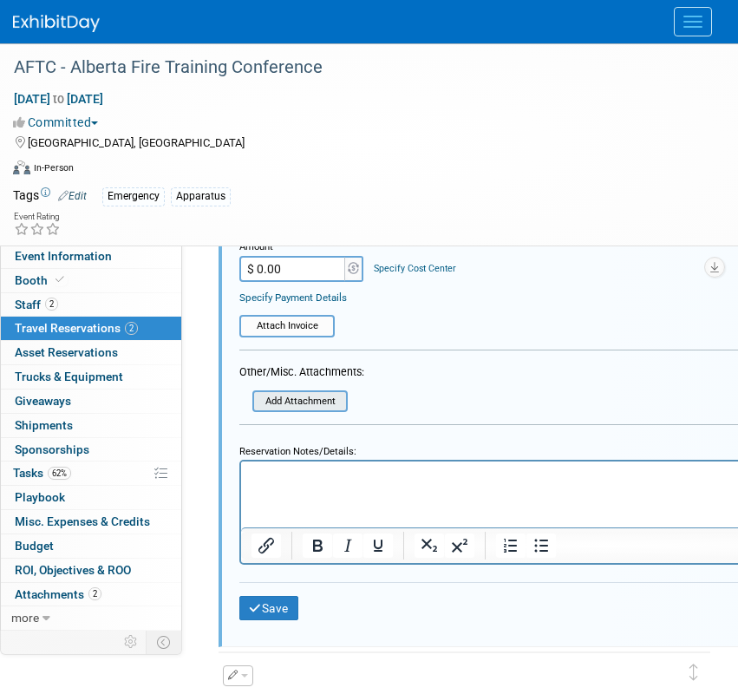
click at [324, 405] on input "file" at bounding box center [257, 401] width 177 height 18
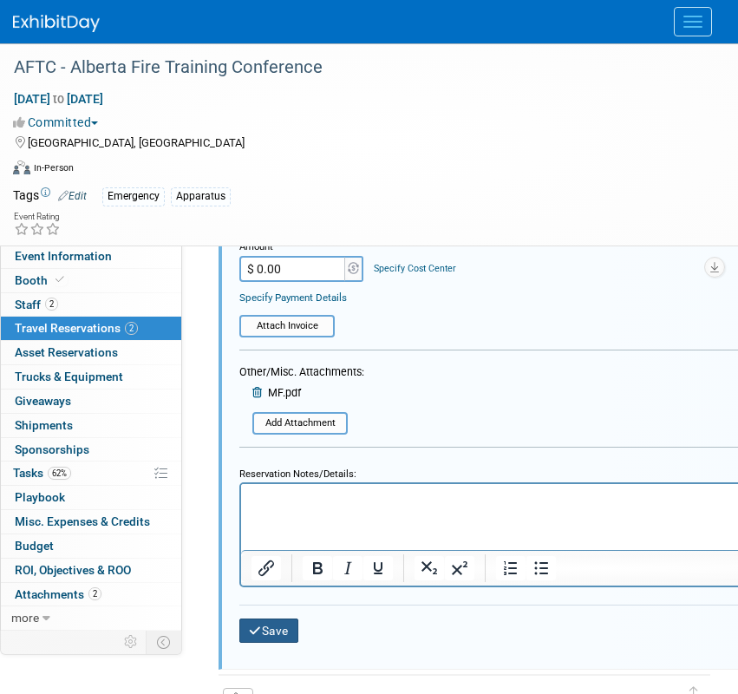
click at [261, 625] on button "Save" at bounding box center [268, 630] width 59 height 25
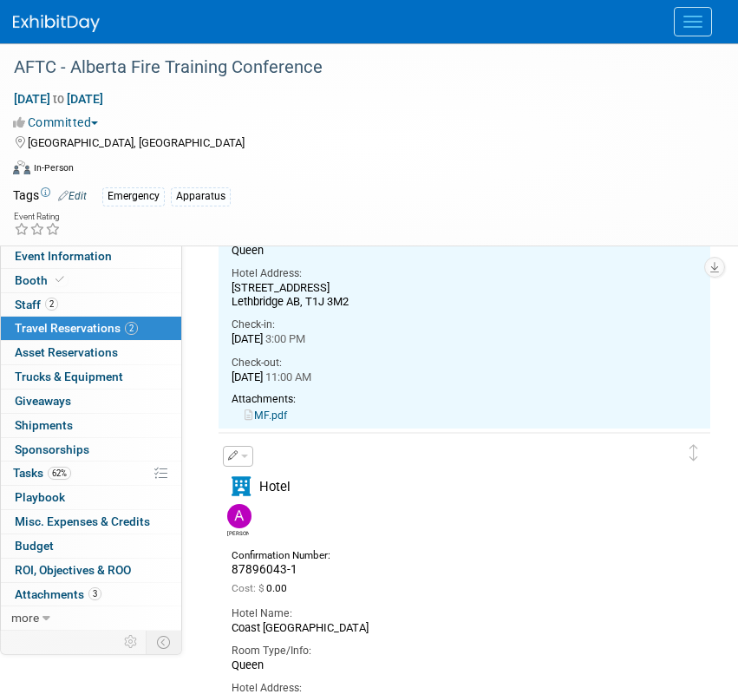
scroll to position [449, 0]
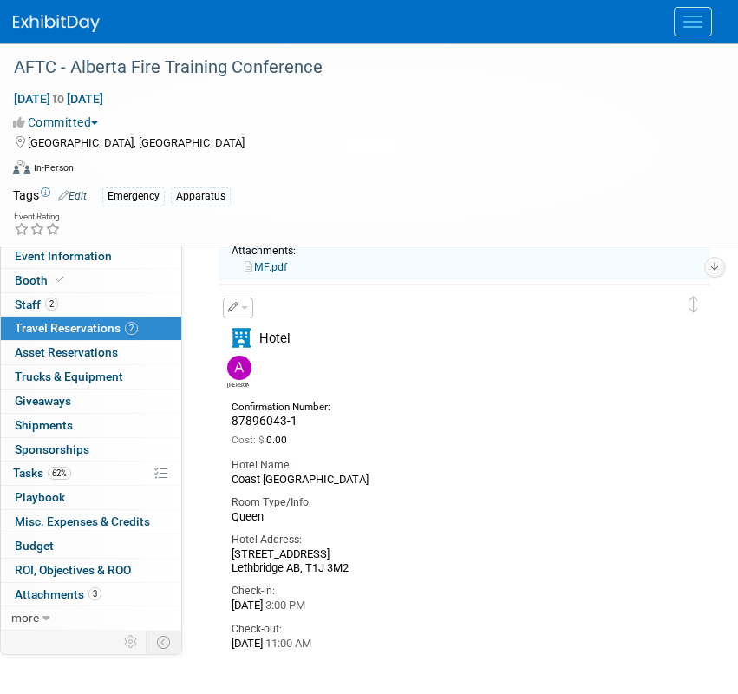
click at [241, 309] on span "button" at bounding box center [244, 307] width 7 height 3
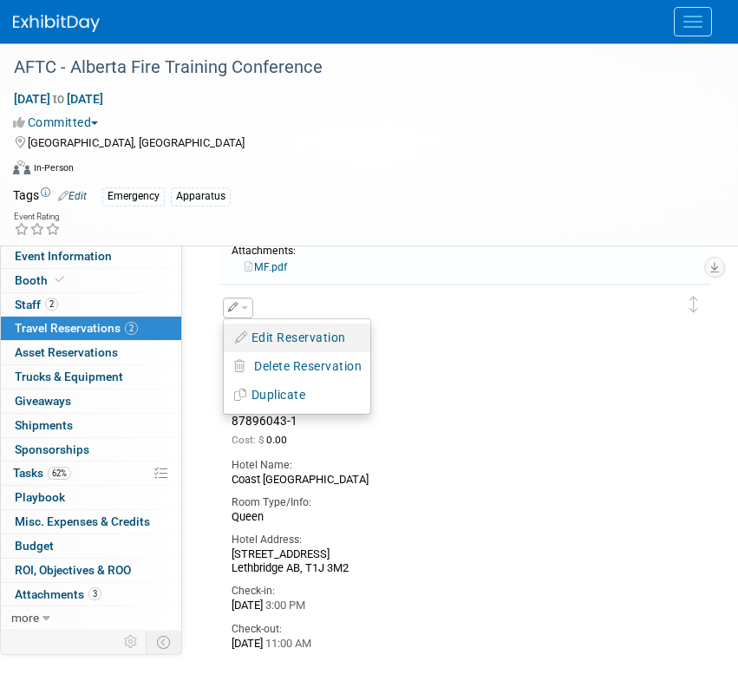
click at [298, 335] on button "Edit Reservation" at bounding box center [297, 337] width 147 height 25
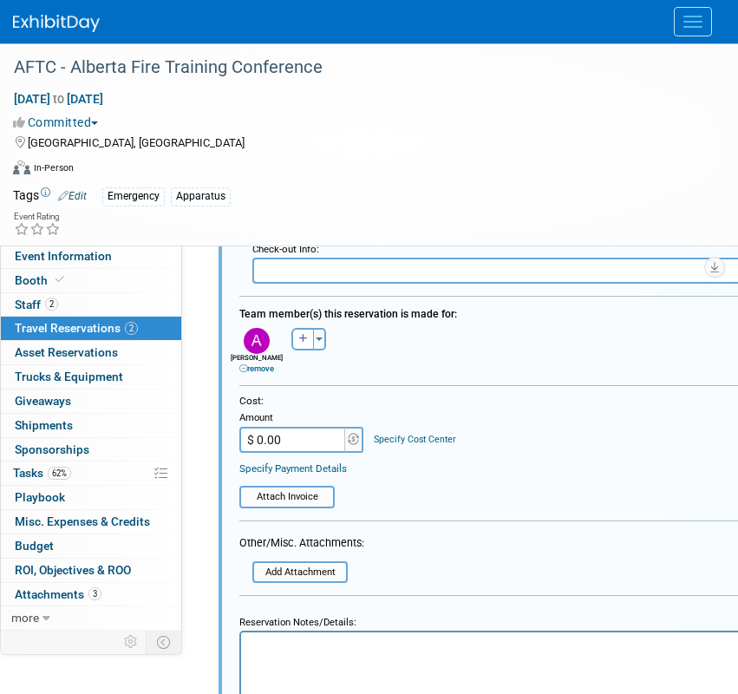
scroll to position [1076, 0]
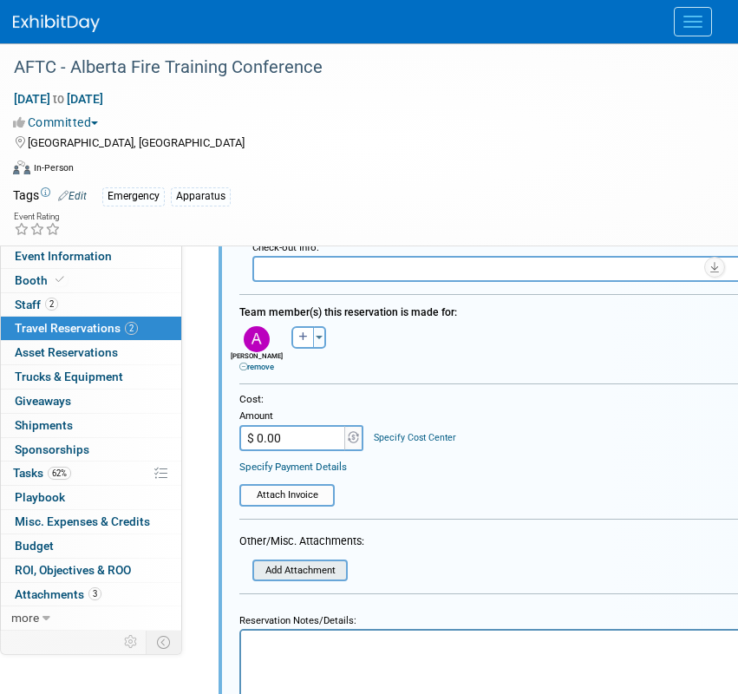
click at [297, 572] on input "file" at bounding box center [257, 570] width 177 height 18
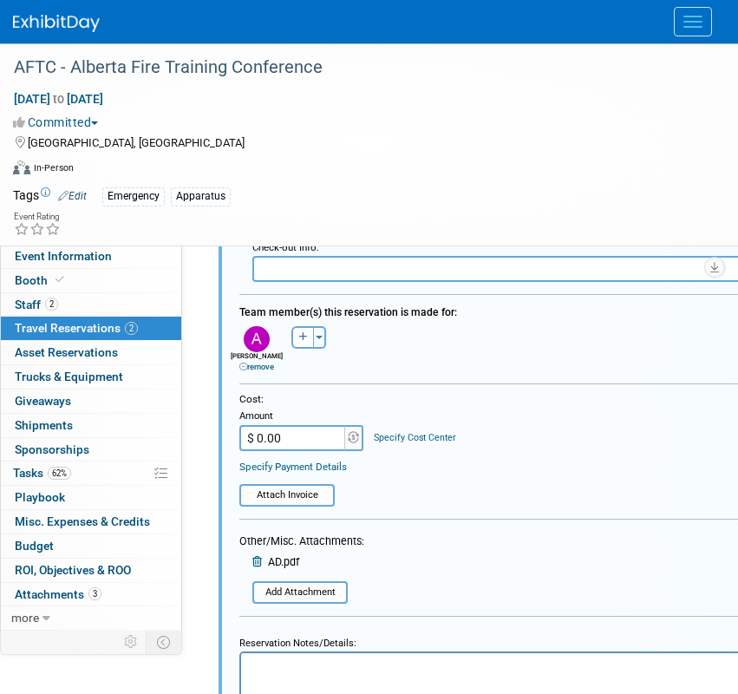
scroll to position [1261, 0]
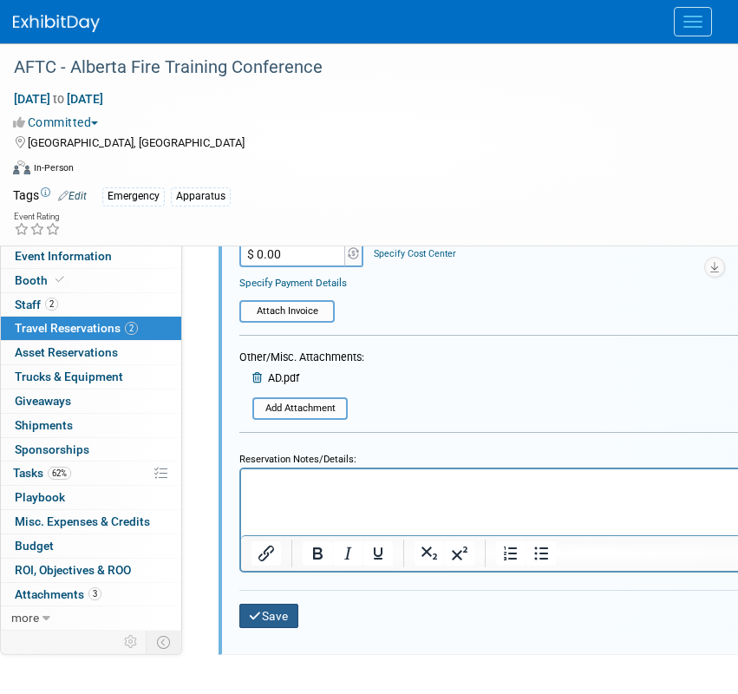
click at [281, 620] on button "Save" at bounding box center [268, 616] width 59 height 25
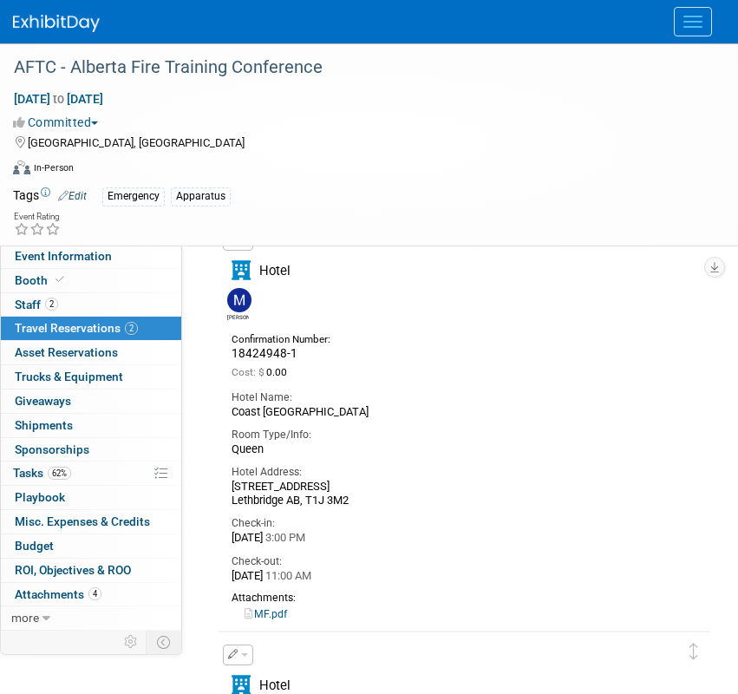
scroll to position [0, 0]
